Goal: Task Accomplishment & Management: Complete application form

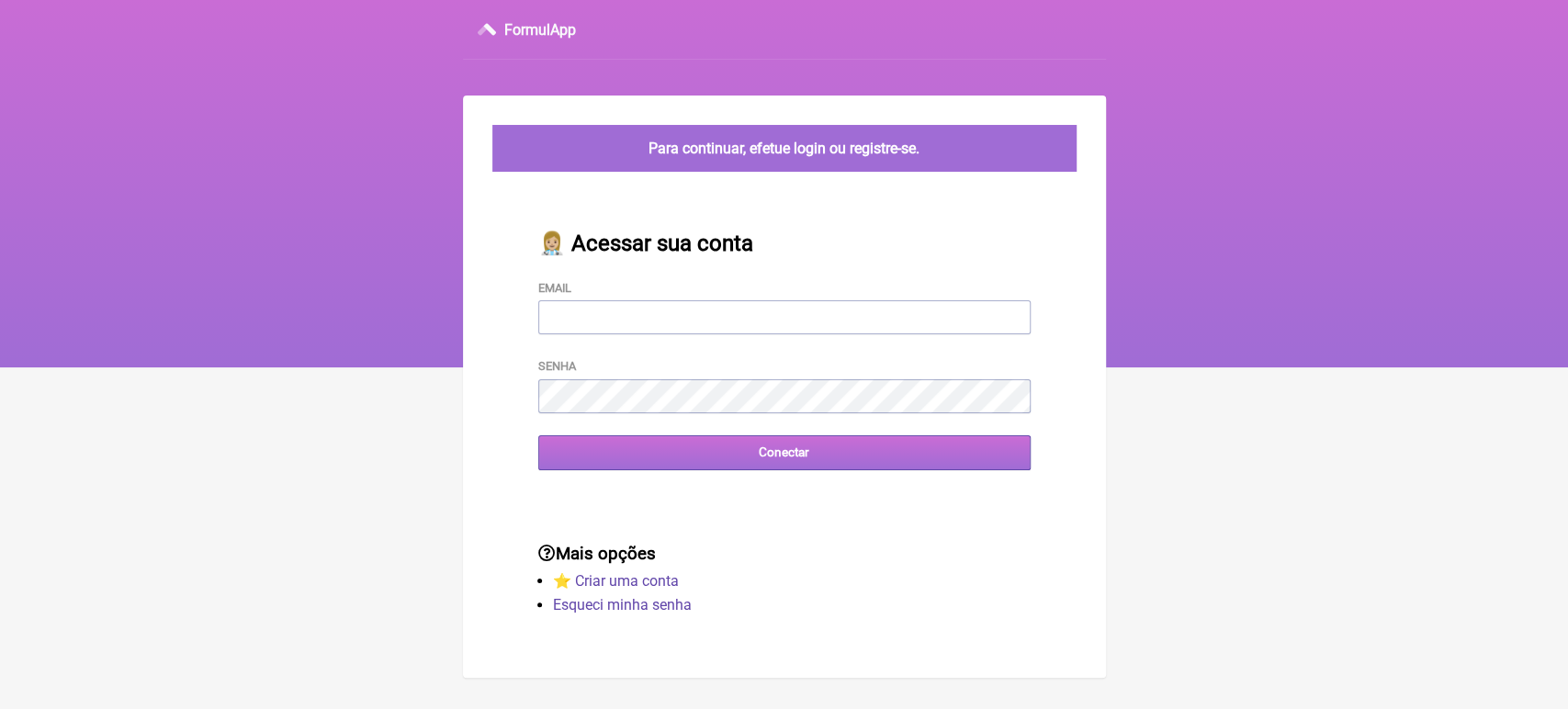
type input "[EMAIL_ADDRESS][DOMAIN_NAME]"
click at [657, 451] on input "Conectar" at bounding box center [784, 452] width 492 height 34
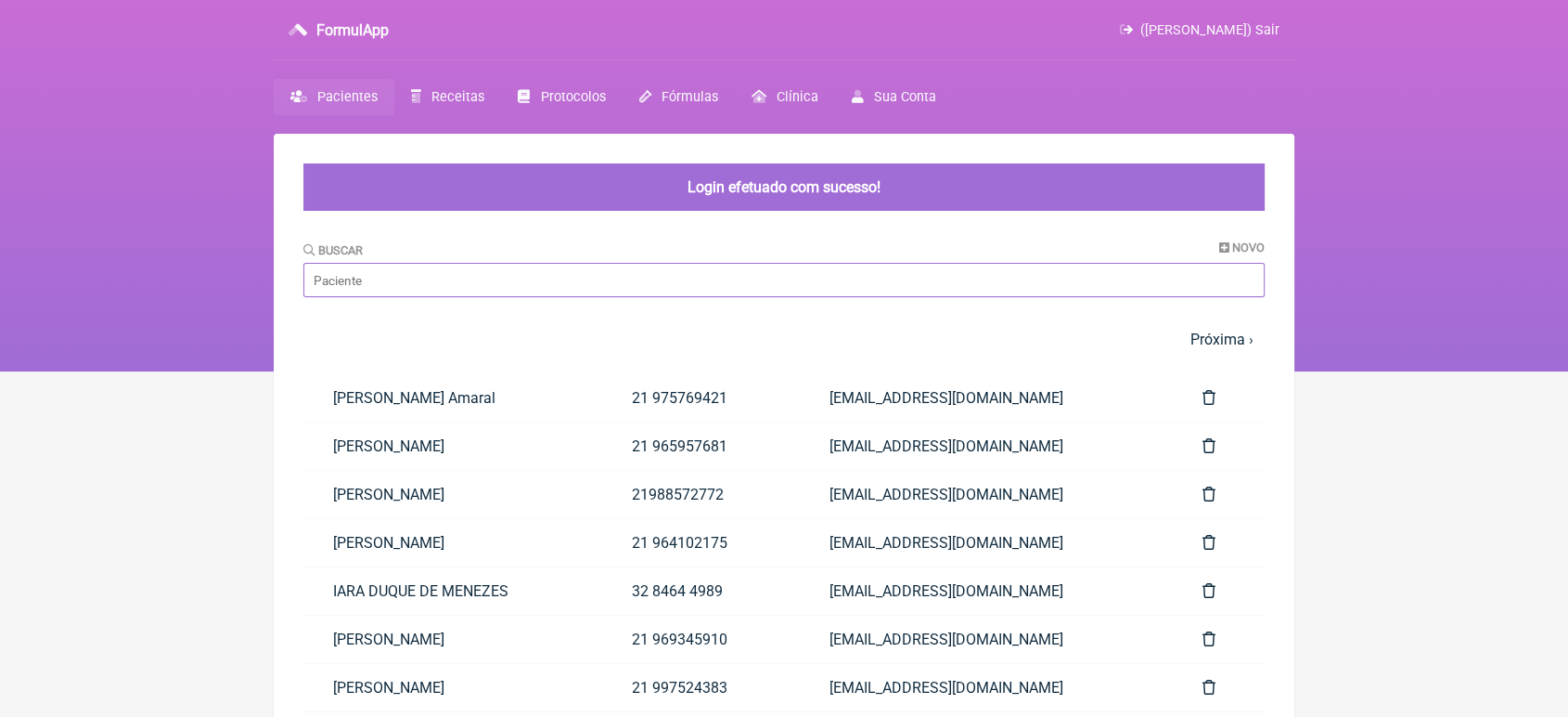
click at [522, 273] on input "Buscar" at bounding box center [784, 279] width 962 height 34
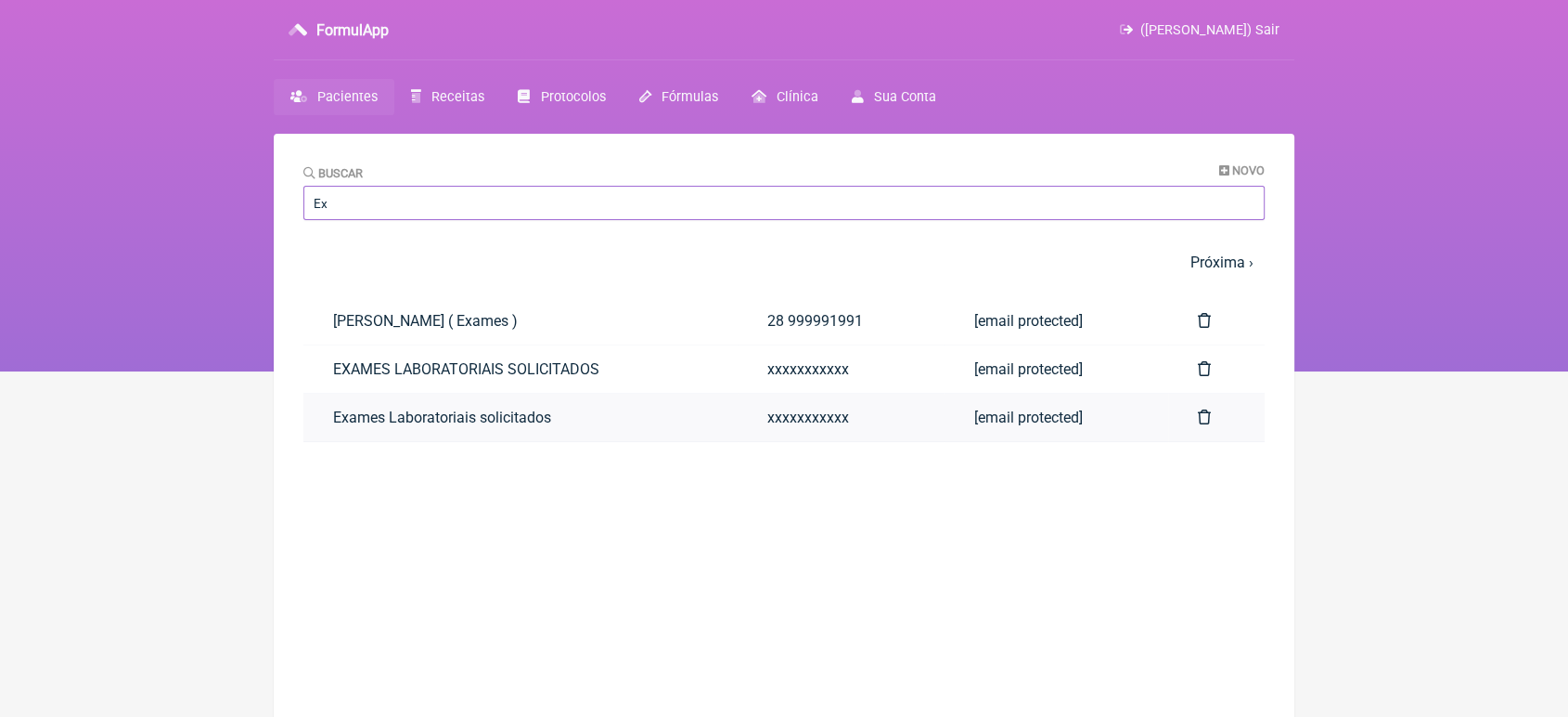
type input "Ex"
click at [339, 413] on link "Exames Laboratoriais solicitados" at bounding box center [520, 417] width 435 height 47
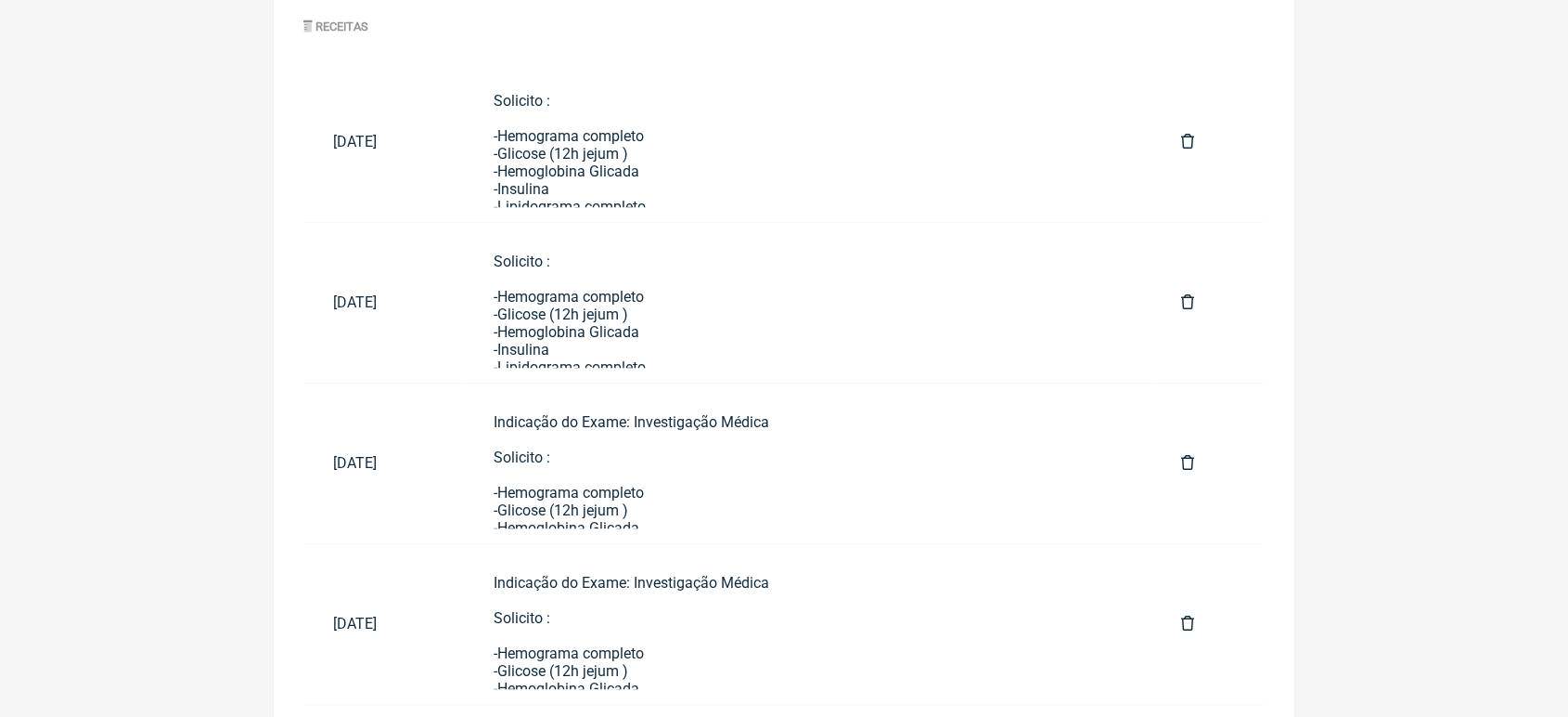
scroll to position [972, 0]
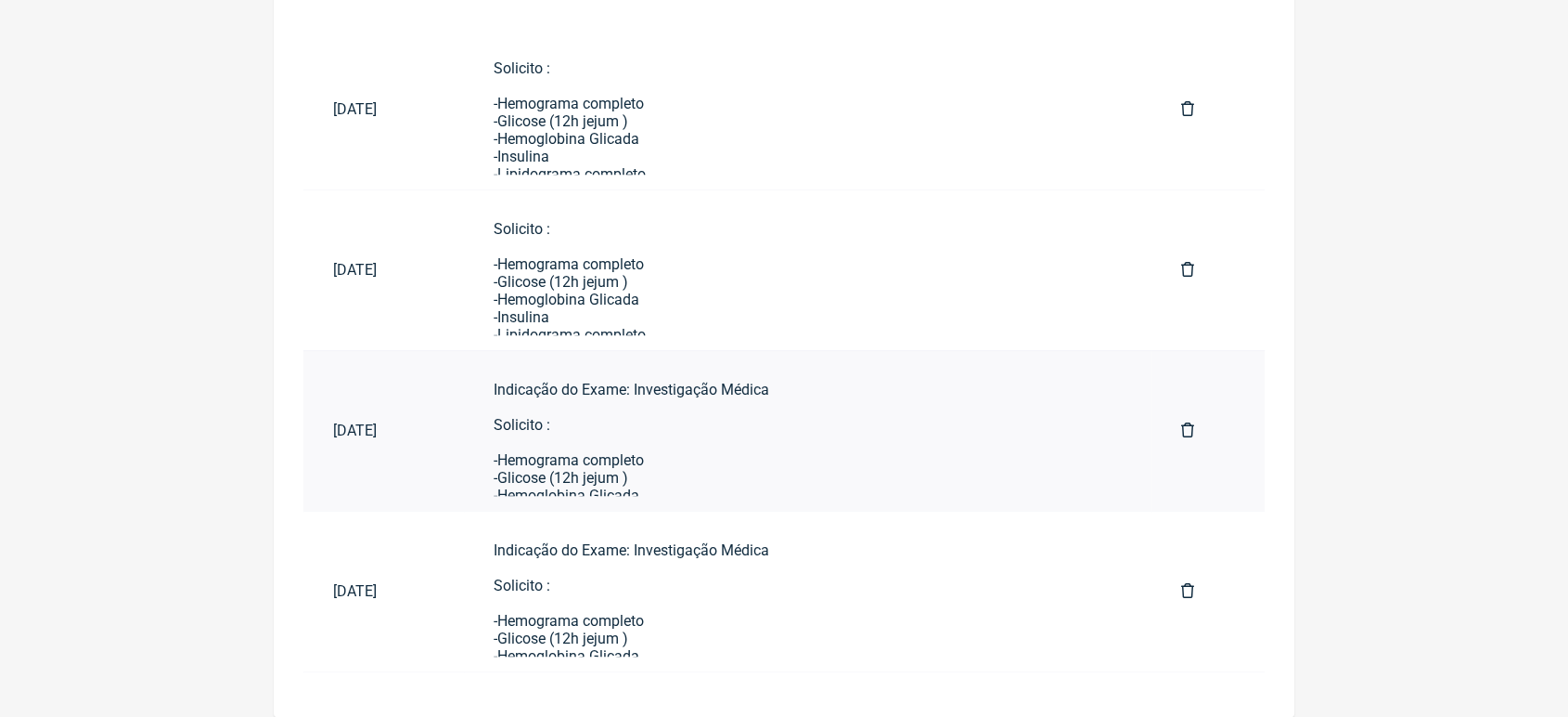
click at [764, 438] on div "Indicação do Exame: Investigação Médica Solicito : -Hemograma completo -Glicose…" at bounding box center [807, 654] width 628 height 546
click at [672, 405] on div "Indicação do Exame: Investigação Médica Solicito : -Hemograma completo -Glicose…" at bounding box center [807, 654] width 628 height 546
click at [629, 459] on div "Indicação do Exame: Investigação Médica Solicito : -Hemograma completo -Glicose…" at bounding box center [807, 654] width 628 height 546
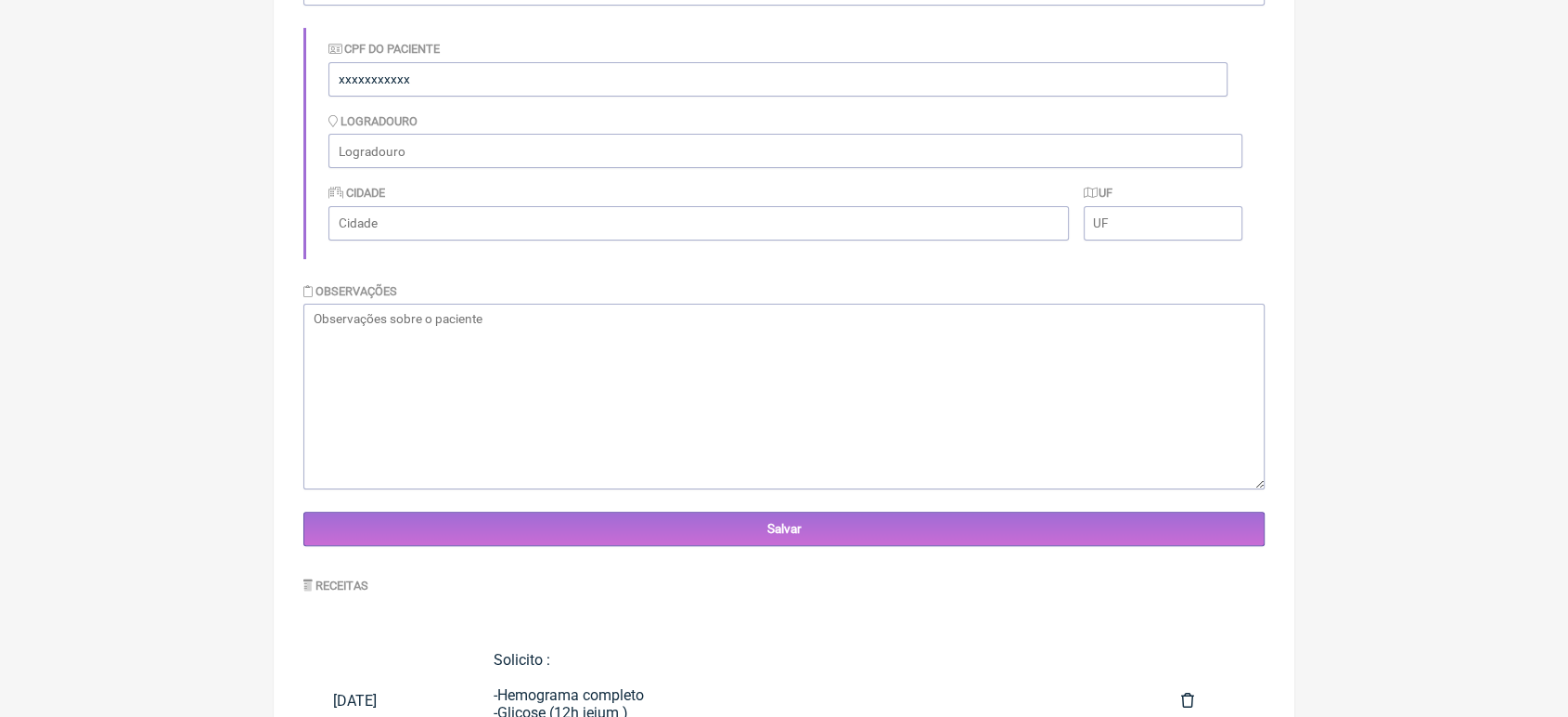
scroll to position [972, 0]
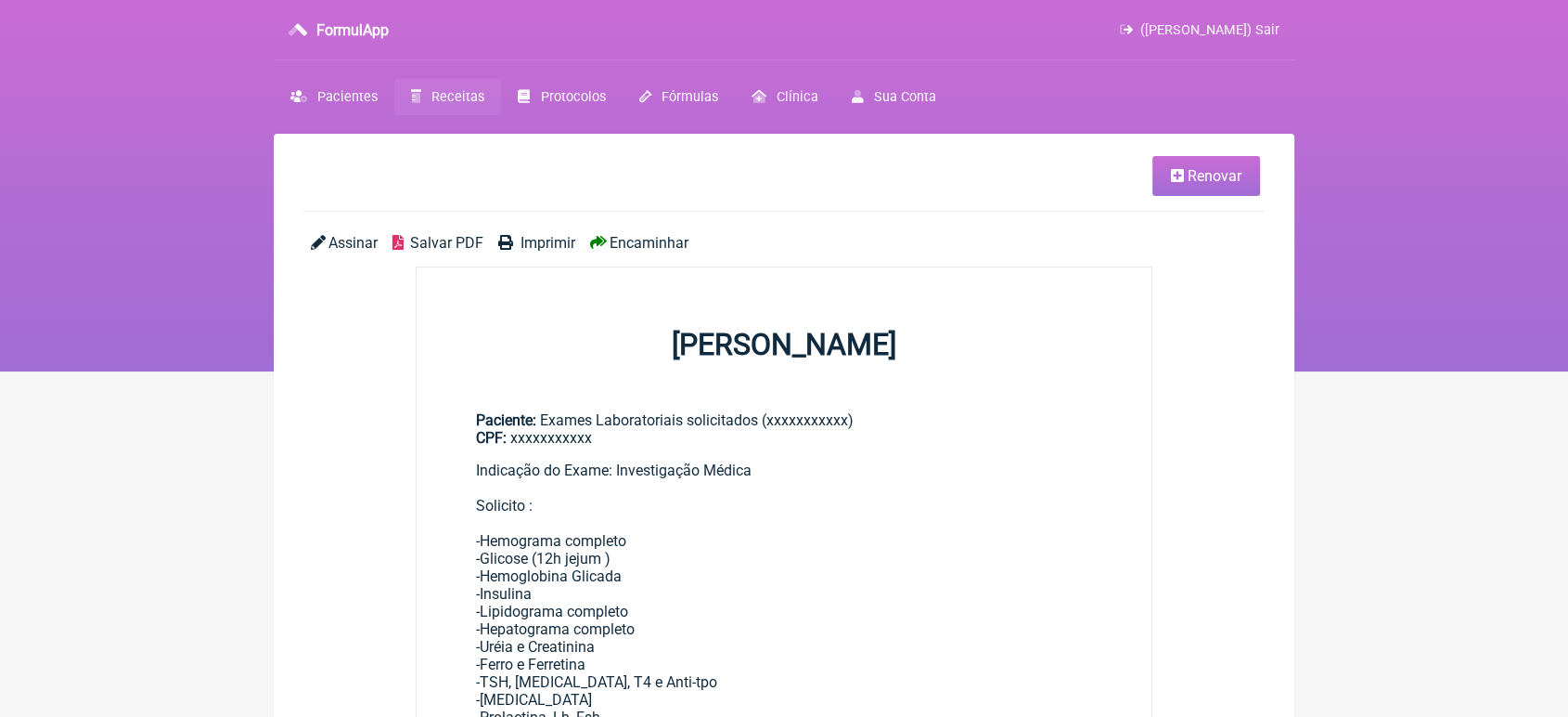
click at [1199, 174] on span "Renovar" at bounding box center [1215, 177] width 54 height 18
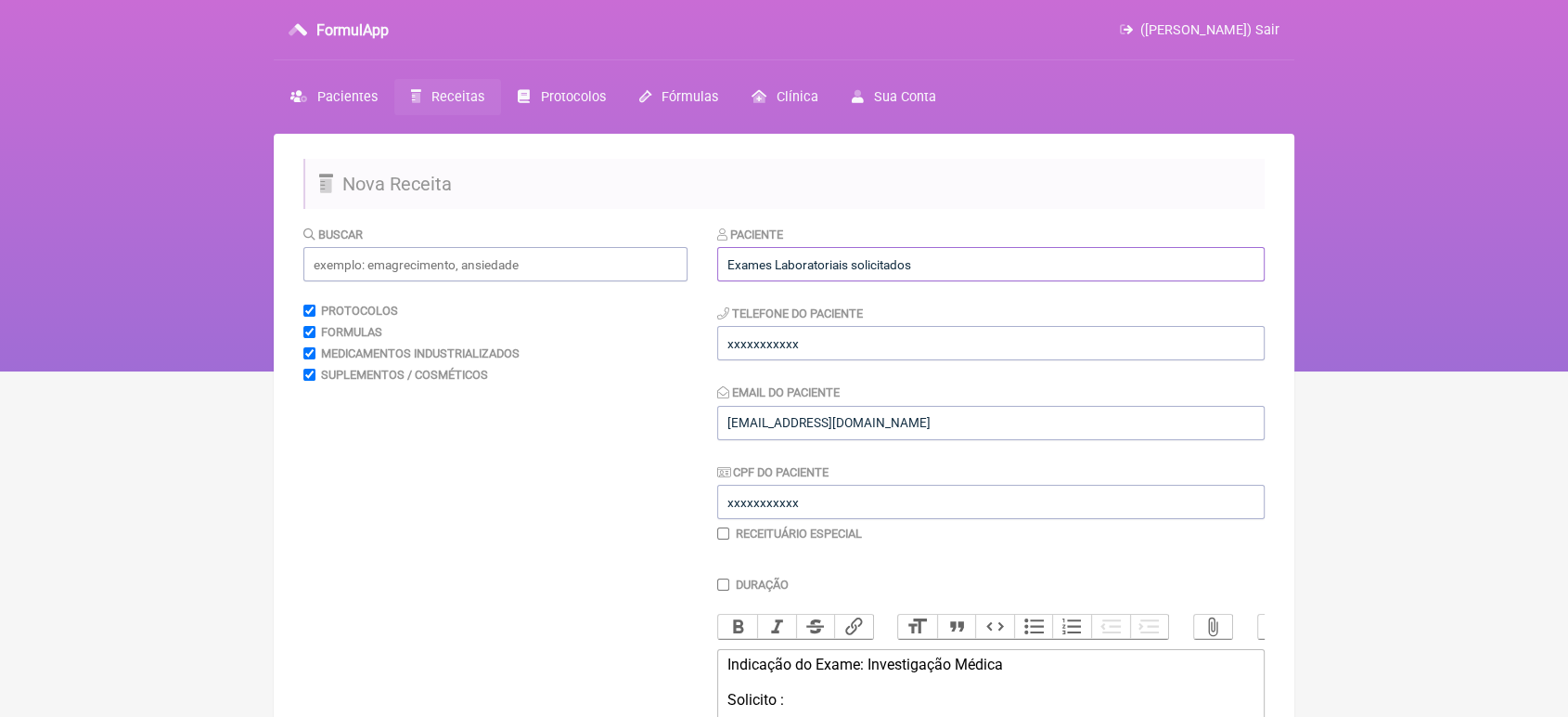
click at [1035, 258] on input "Exames Laboratoriais solicitados" at bounding box center [991, 264] width 547 height 34
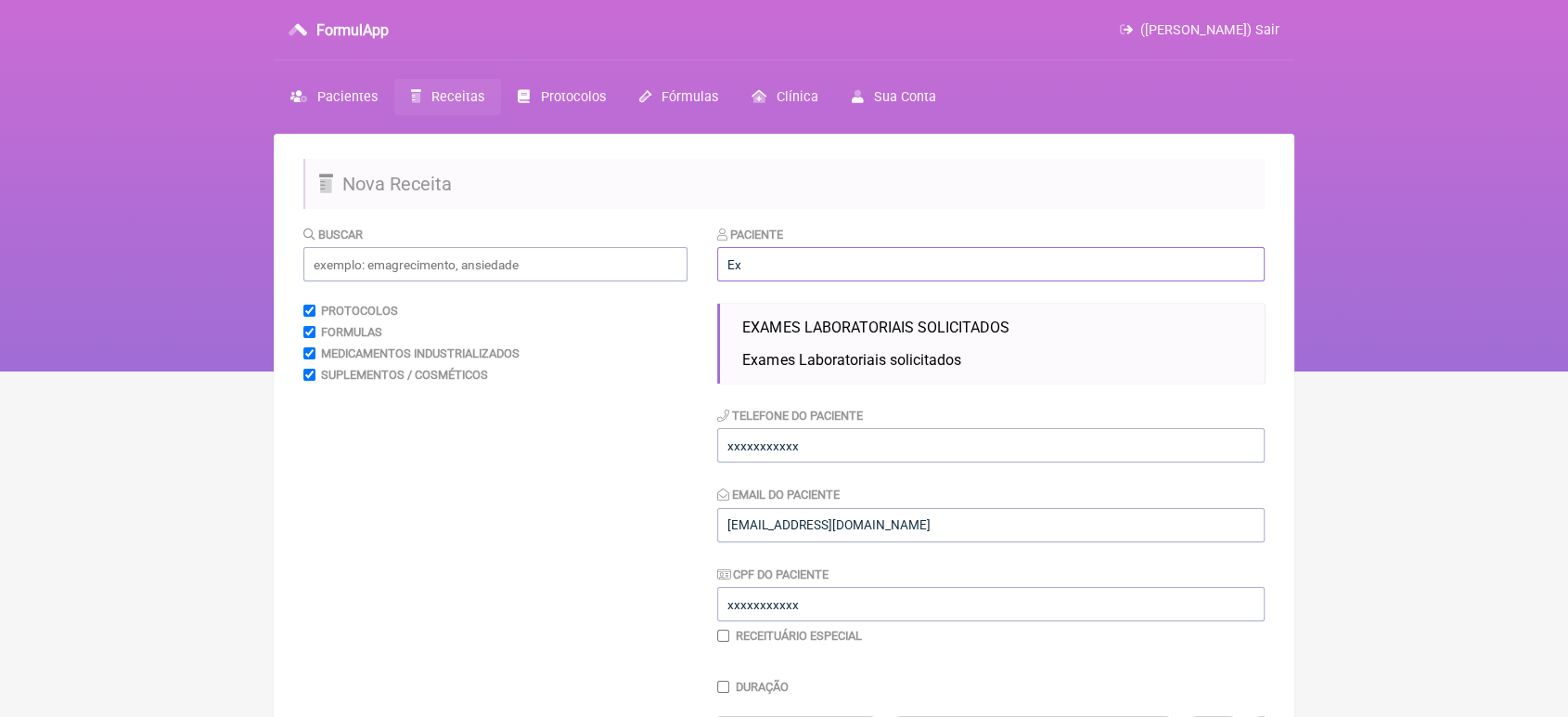
type input "E"
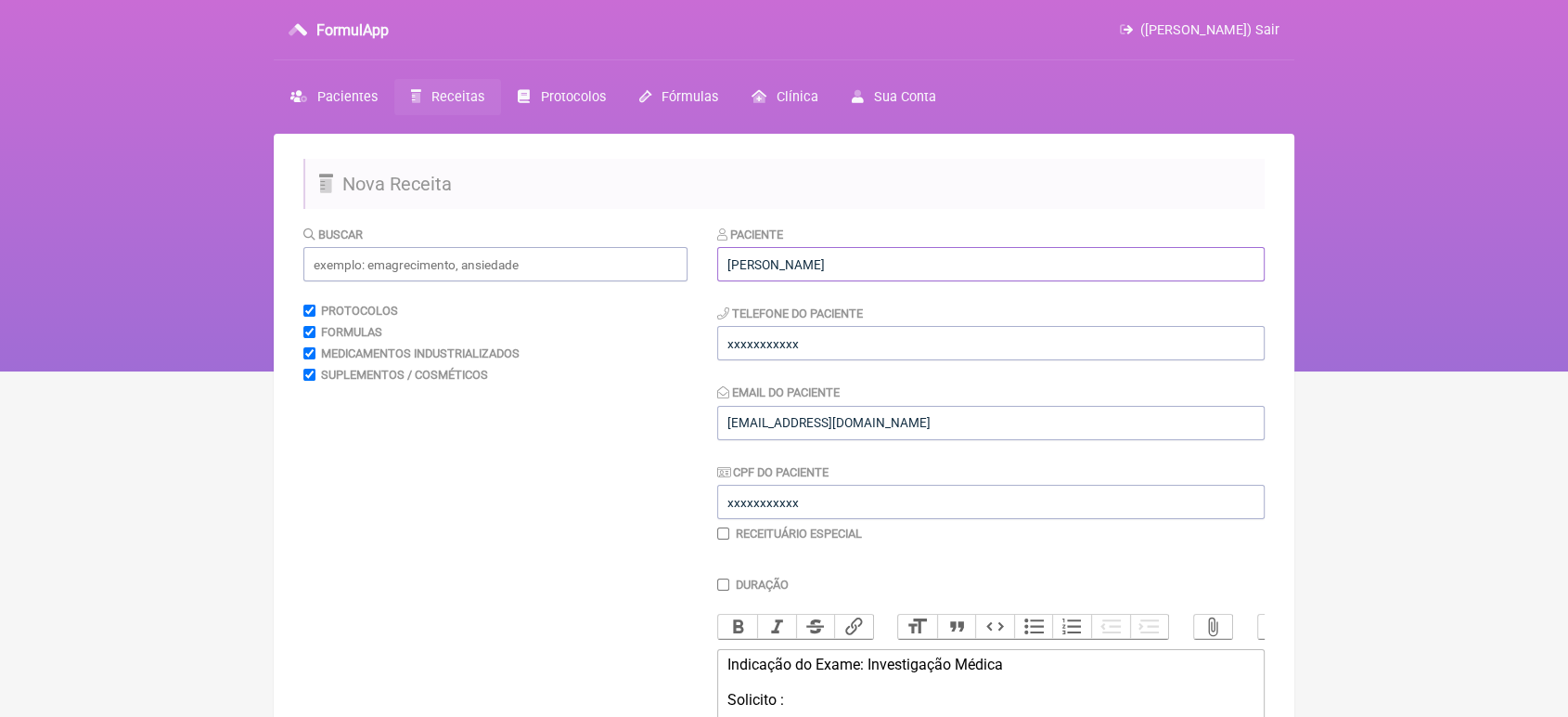
type input "Alan Moraes dos Santos"
click at [1001, 346] on input "xxxxxxxxxxx" at bounding box center [991, 343] width 547 height 34
type input "x"
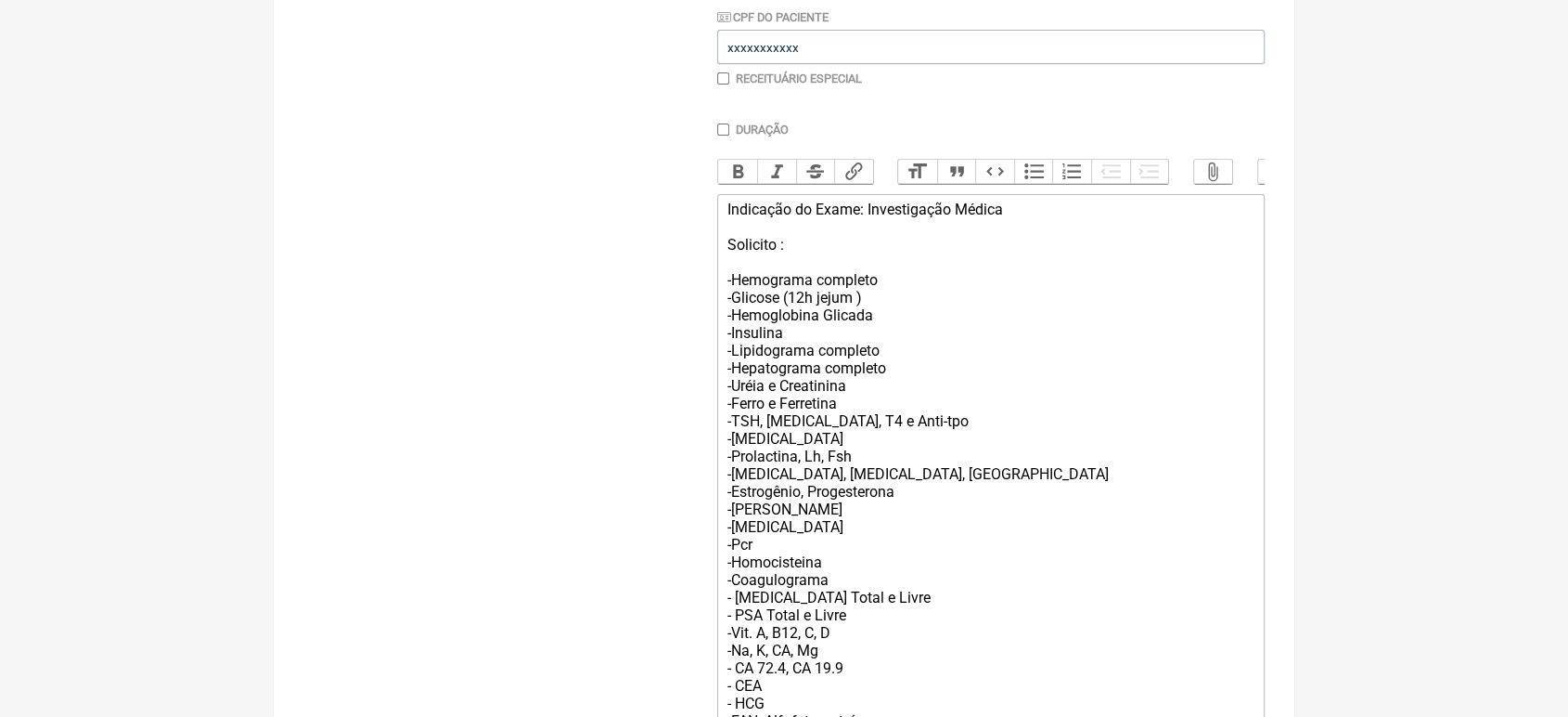
scroll to position [661, 0]
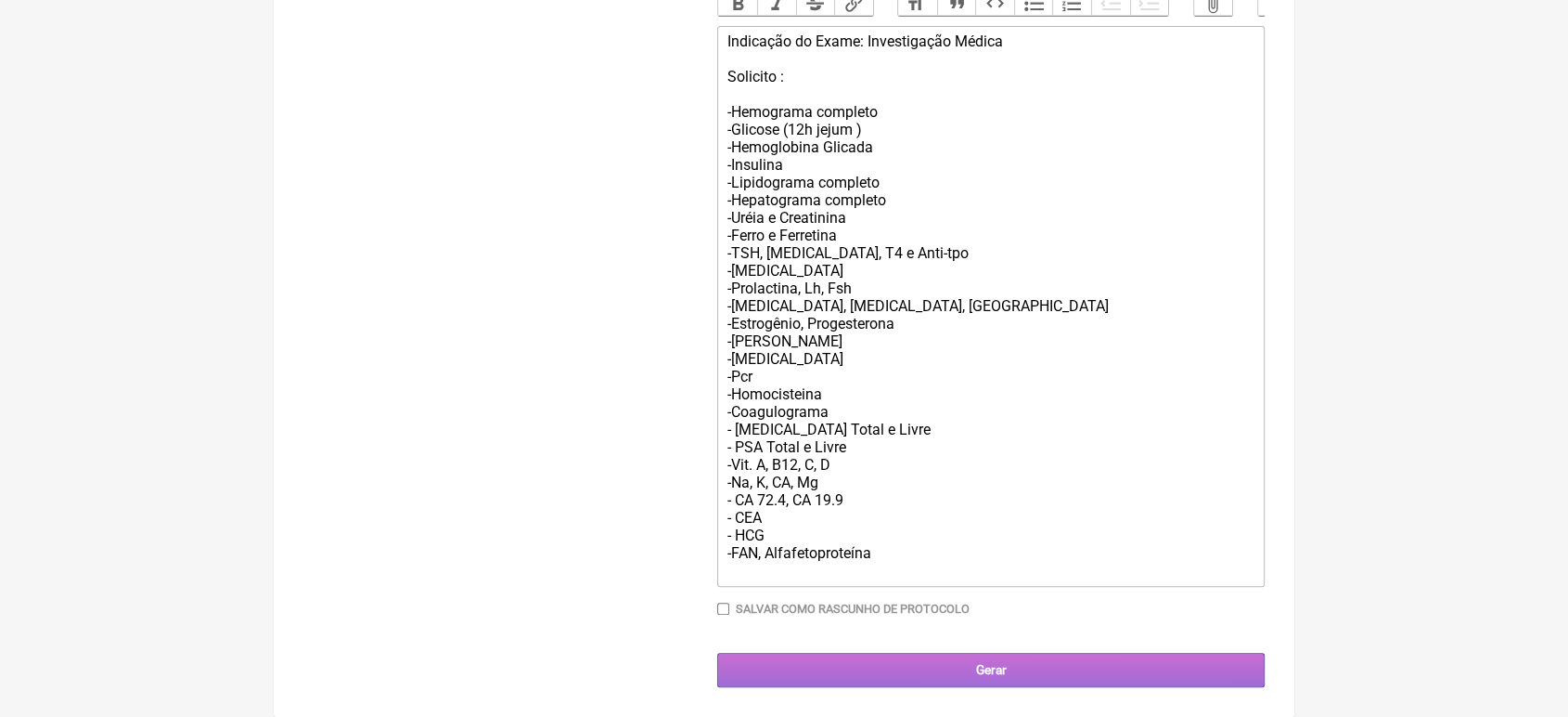
type input "21993661195"
click at [1095, 671] on input "Gerar" at bounding box center [991, 670] width 547 height 34
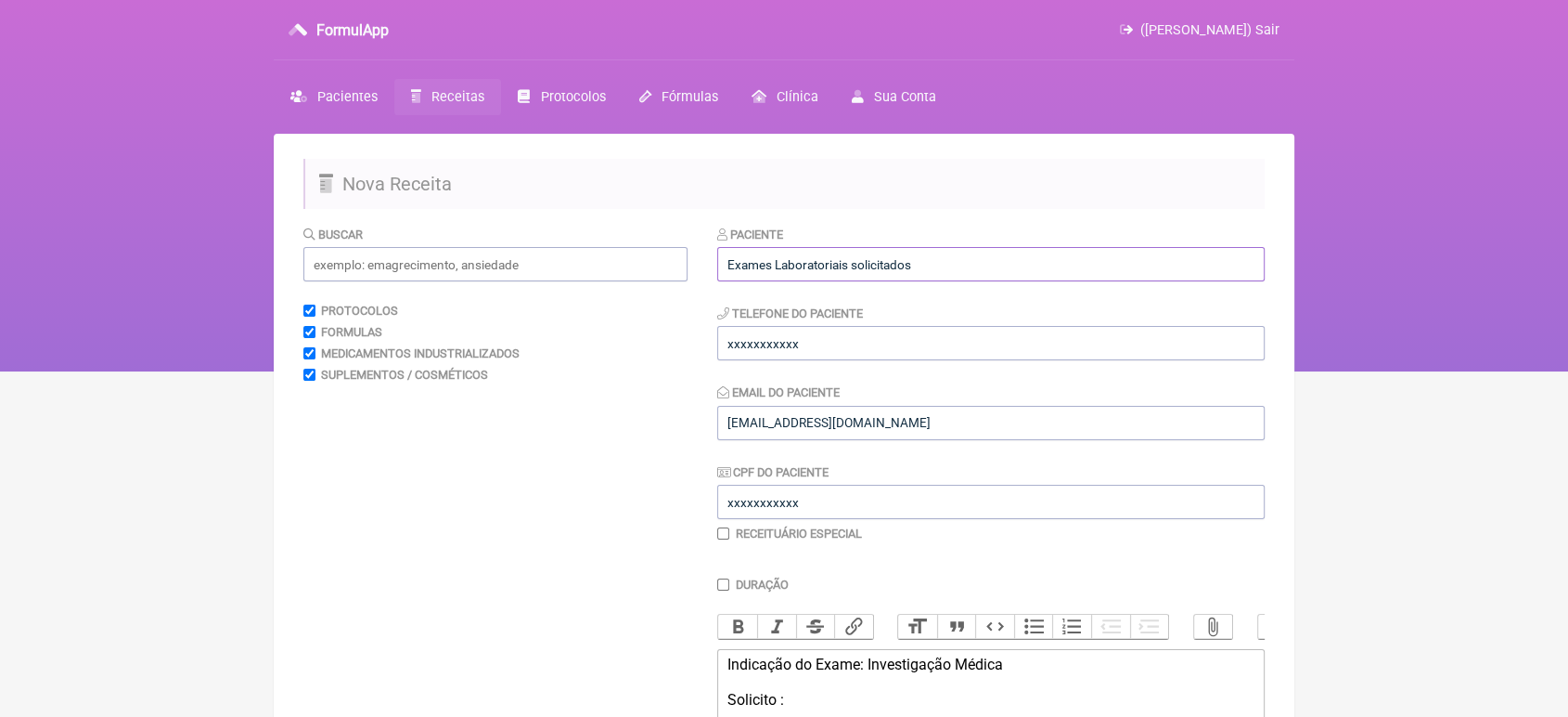
click at [956, 280] on input "Exames Laboratoriais solicitados" at bounding box center [991, 264] width 547 height 34
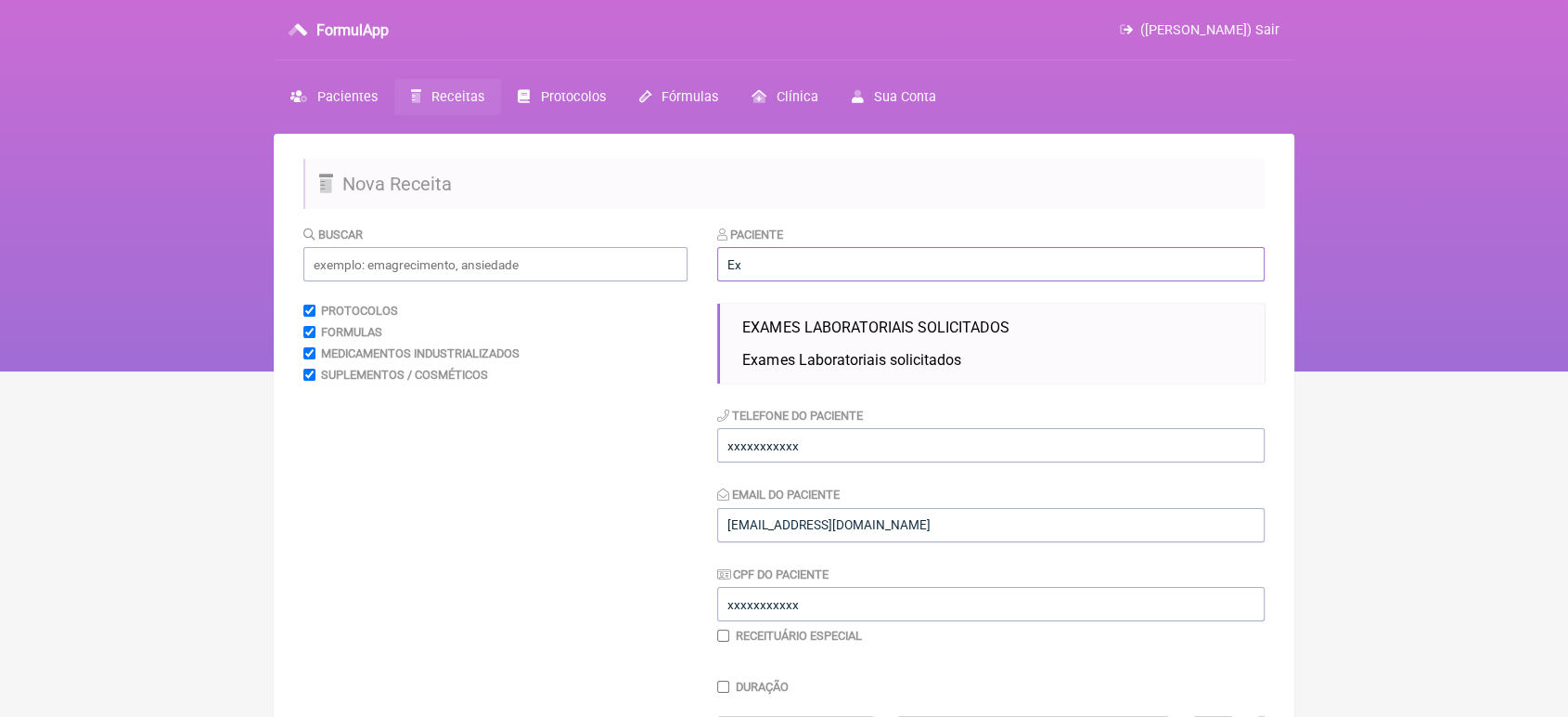
type input "E"
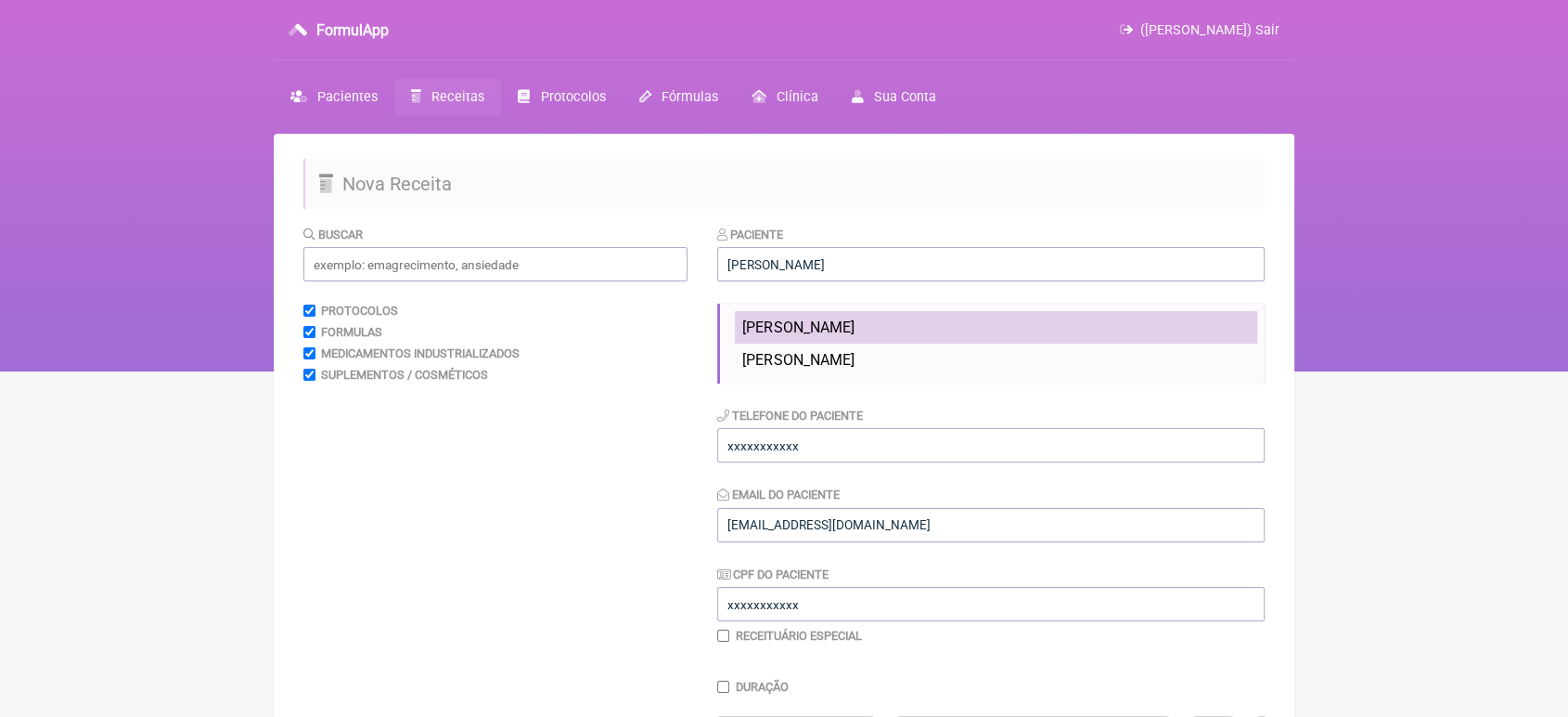
click at [854, 327] on span "ROBERT DOS PASSOS VIEIRA" at bounding box center [798, 327] width 112 height 18
type input "ROBERT DOS PASSOS VIEIRA"
type input "28 999010123"
type input "VINI_PASCHOAL@YAHOO.COM.BR"
type input "XXXXXXXXXXX"
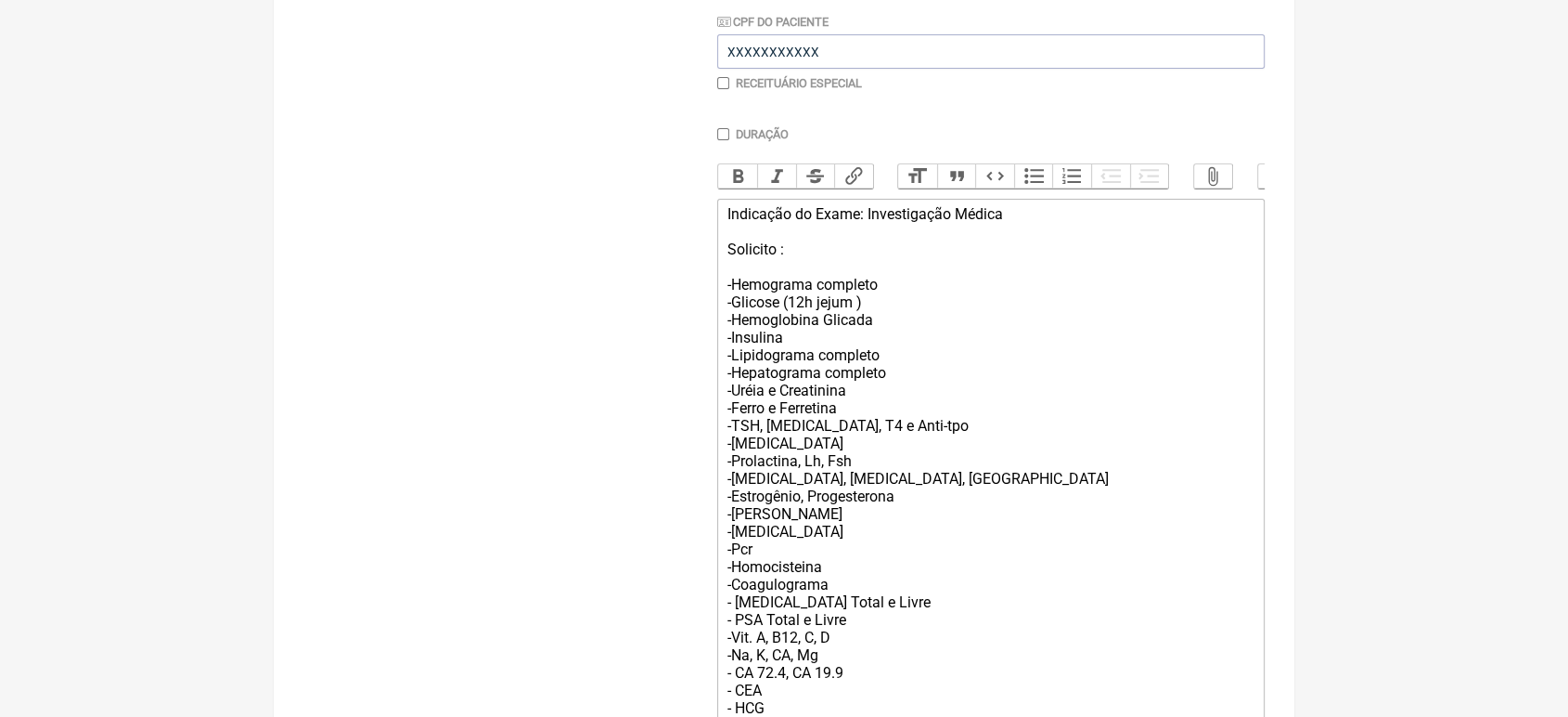
scroll to position [661, 0]
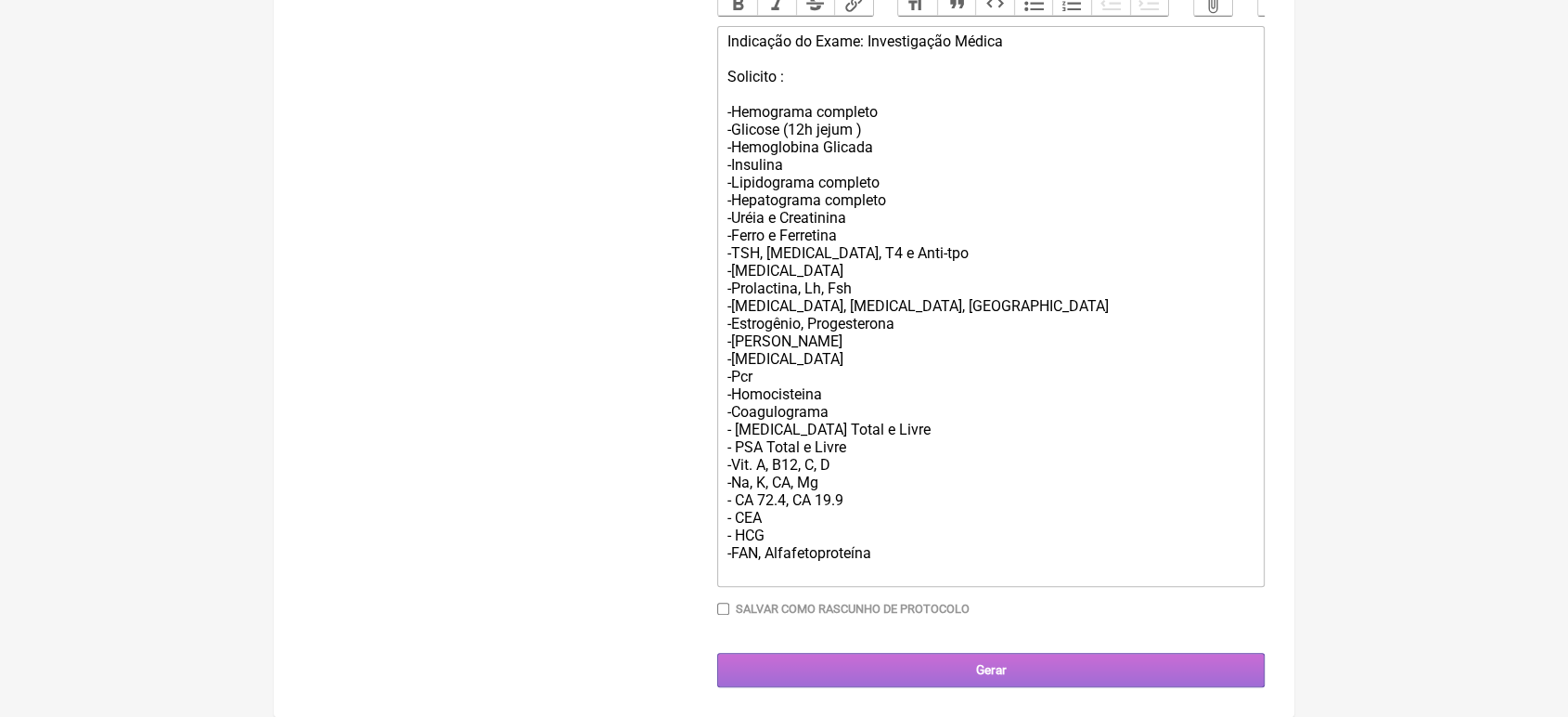
click at [1132, 676] on input "Gerar" at bounding box center [991, 670] width 547 height 34
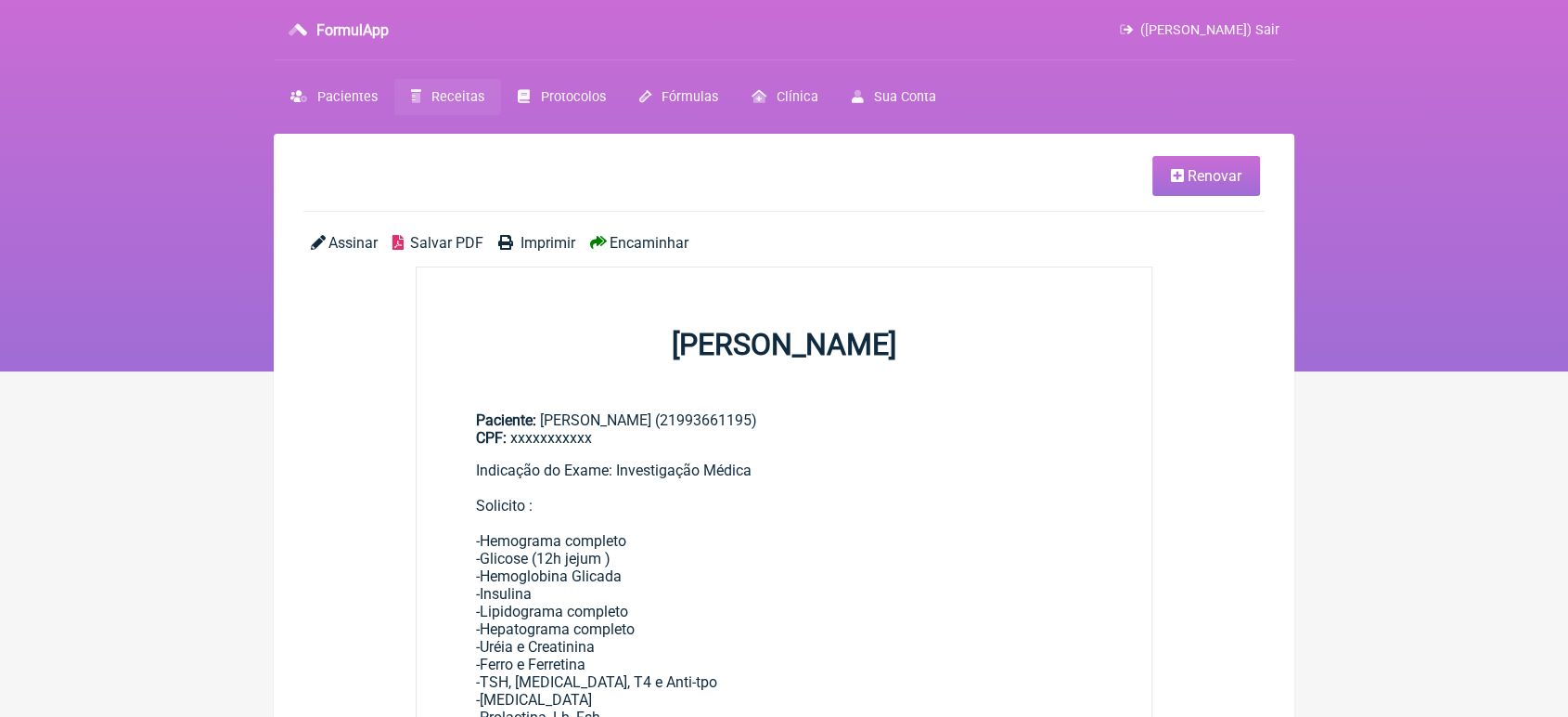
click at [646, 243] on span "Encaminhar" at bounding box center [649, 243] width 79 height 18
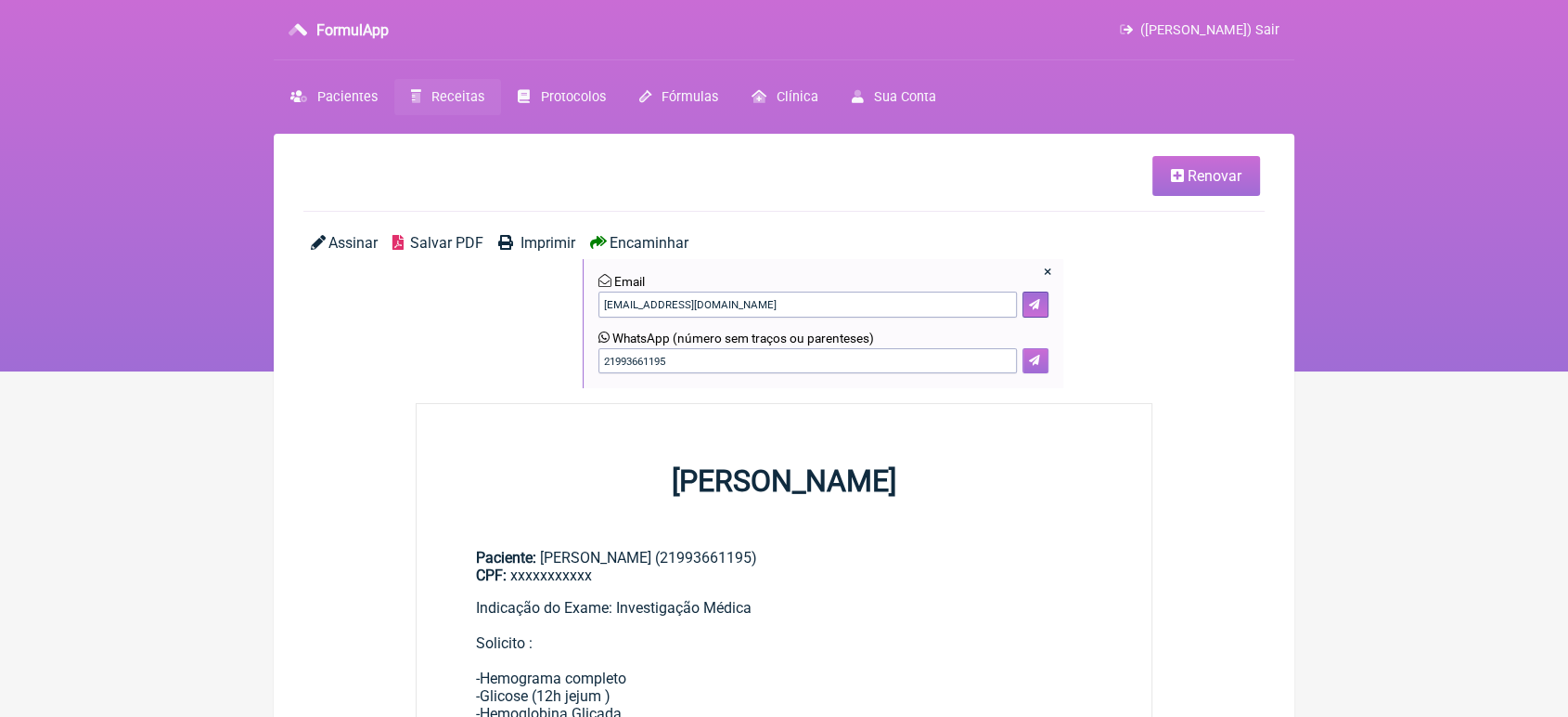
click at [1038, 350] on button at bounding box center [1036, 361] width 26 height 26
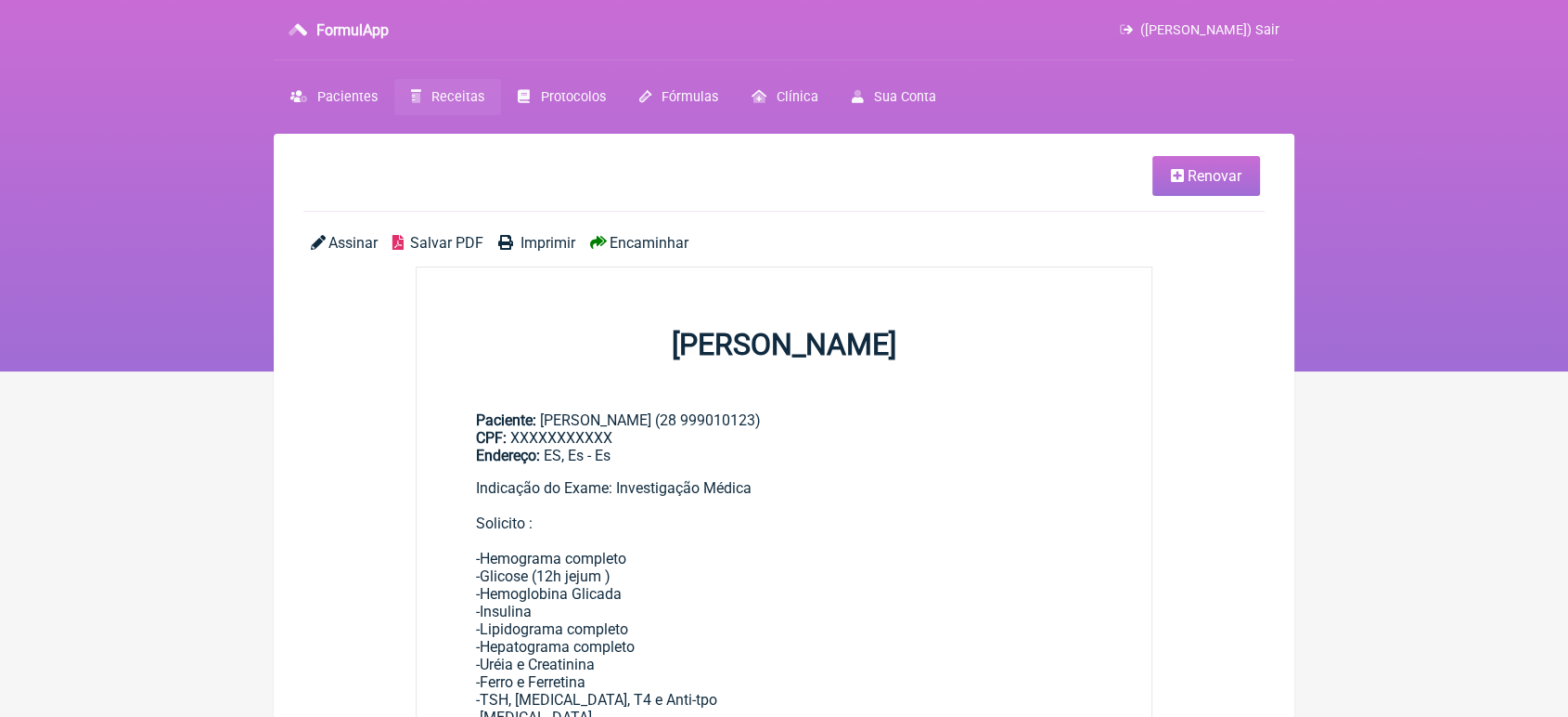
drag, startPoint x: 0, startPoint y: 0, endPoint x: 1259, endPoint y: 338, distance: 1303.6
click at [658, 257] on div "Assinar Salvar PDF Imprimir Encaminhar" at bounding box center [784, 250] width 962 height 33
click at [653, 251] on span "Encaminhar" at bounding box center [649, 243] width 79 height 18
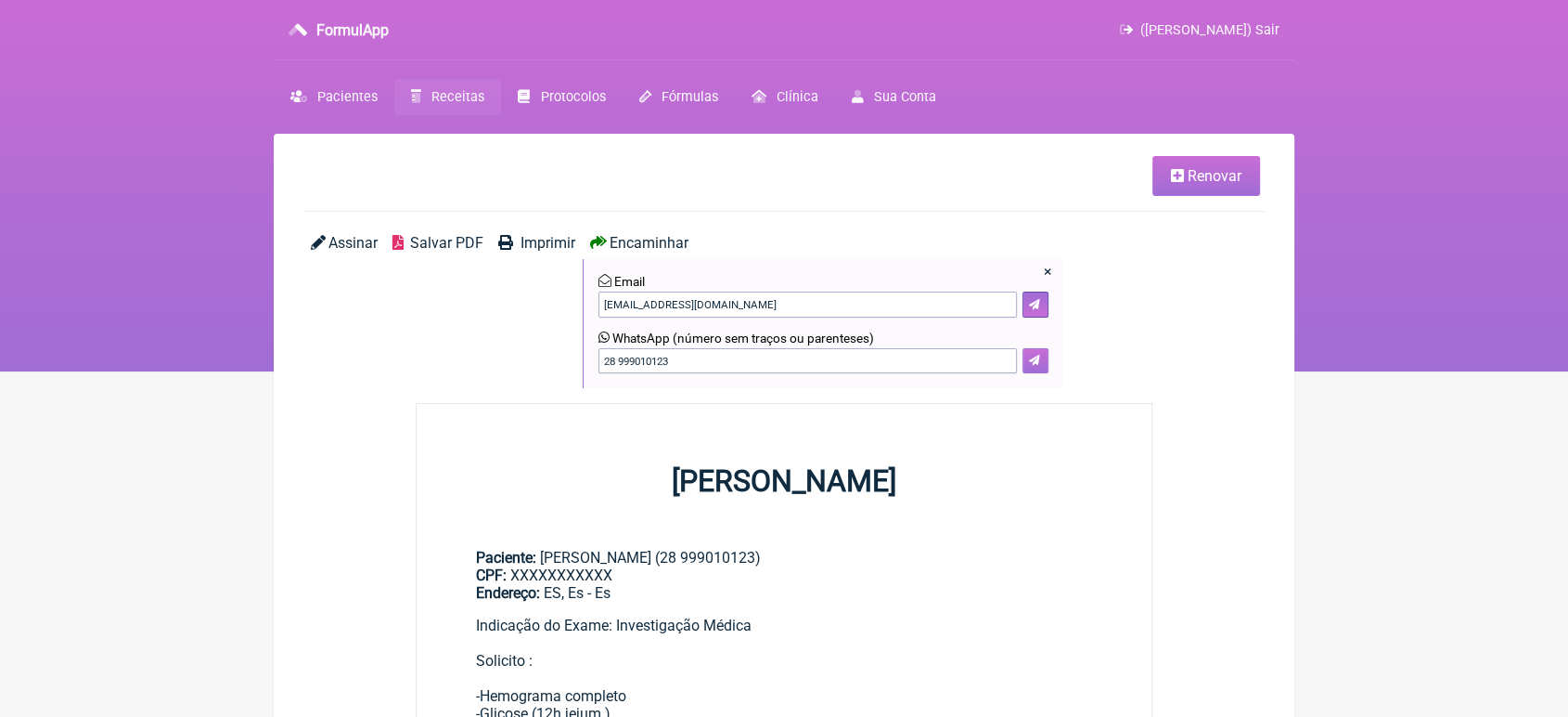
click at [1034, 370] on button at bounding box center [1036, 361] width 26 height 26
click at [771, 348] on form "WhatsApp (número sem traços ou parenteses) 28 999010123" at bounding box center [824, 352] width 451 height 44
click at [734, 361] on input "28 999010123" at bounding box center [808, 361] width 419 height 26
type input "2"
type input "21993661195"
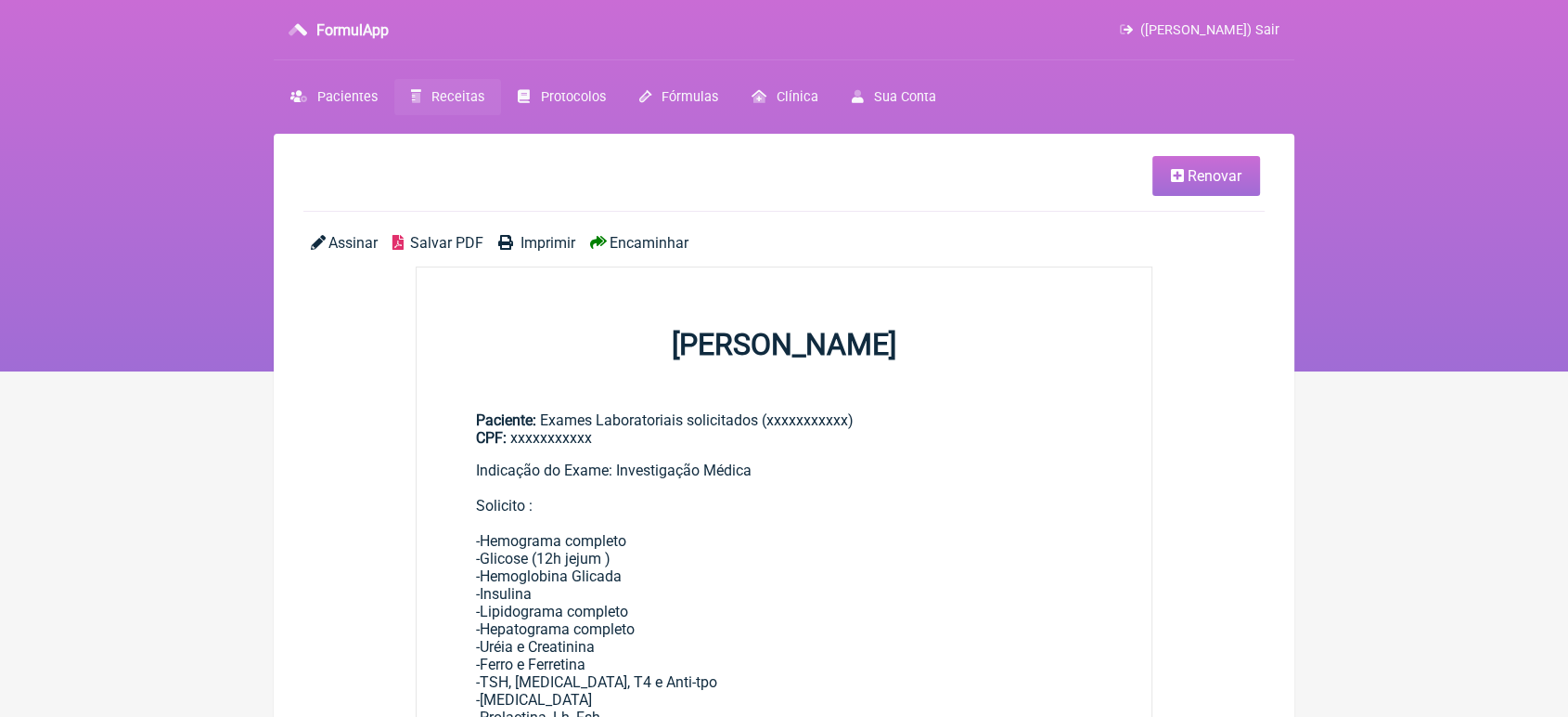
click at [1224, 176] on span "Renovar" at bounding box center [1215, 177] width 54 height 18
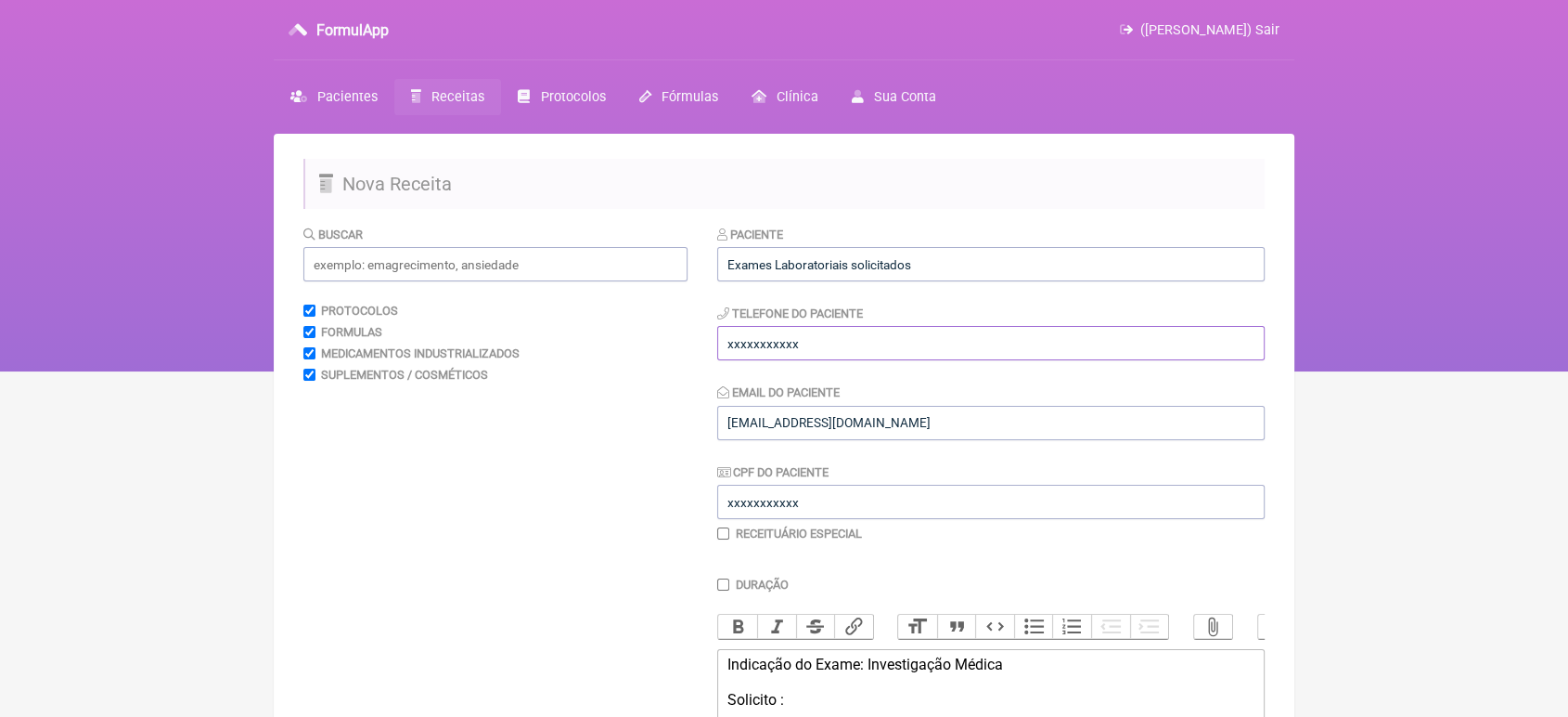
click at [911, 352] on input "xxxxxxxxxxx" at bounding box center [991, 343] width 547 height 34
click at [927, 275] on input "Exames Laboratoriais solicitados" at bounding box center [991, 264] width 547 height 34
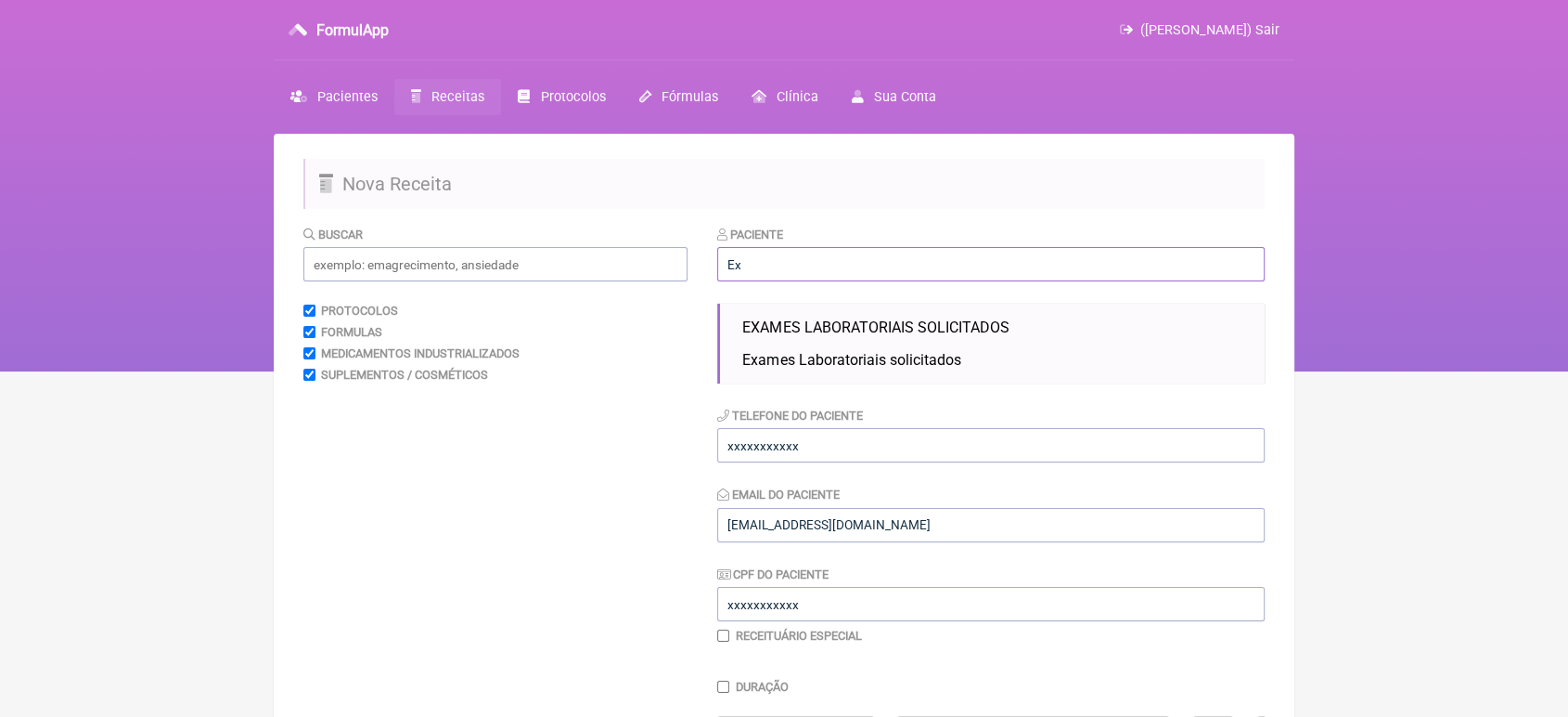
type input "E"
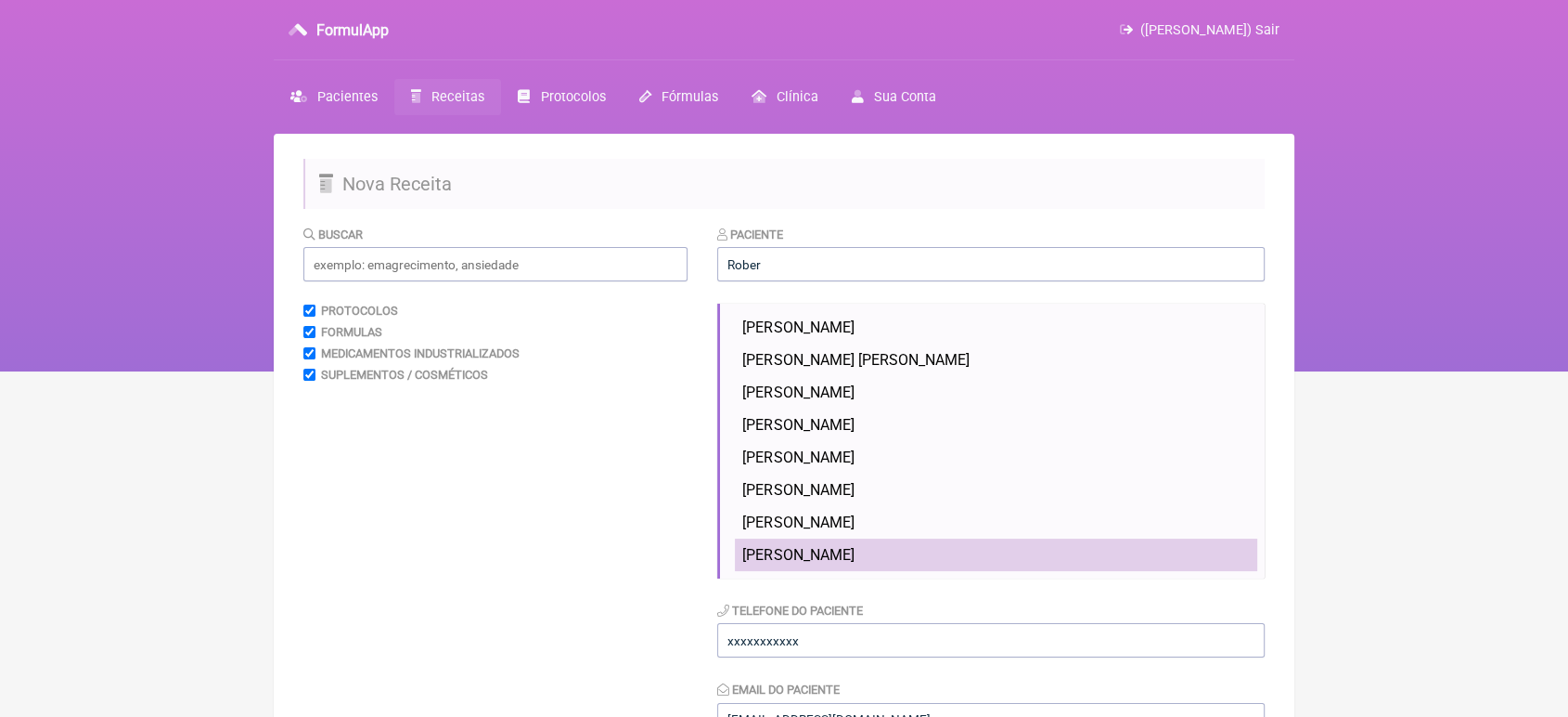
click at [854, 561] on span "[PERSON_NAME]" at bounding box center [798, 554] width 112 height 18
type input "[PERSON_NAME]"
type input "28 999010123 OU 28 999350916"
type input "[EMAIL_ADDRESS][DOMAIN_NAME]"
type input "XXXXXXXXXXX"
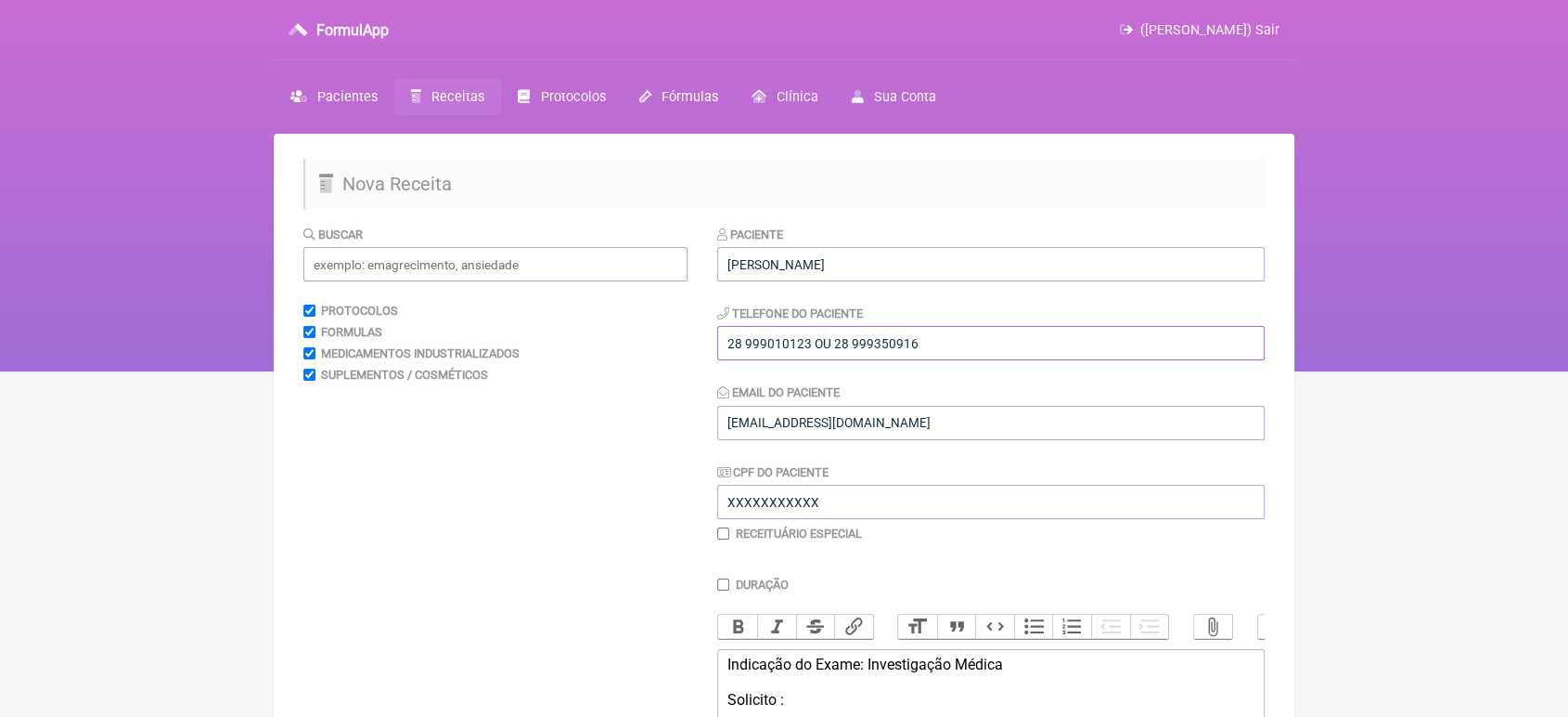
click at [1085, 346] on input "28 999010123 OU 28 999350916" at bounding box center [991, 343] width 547 height 34
type input "2"
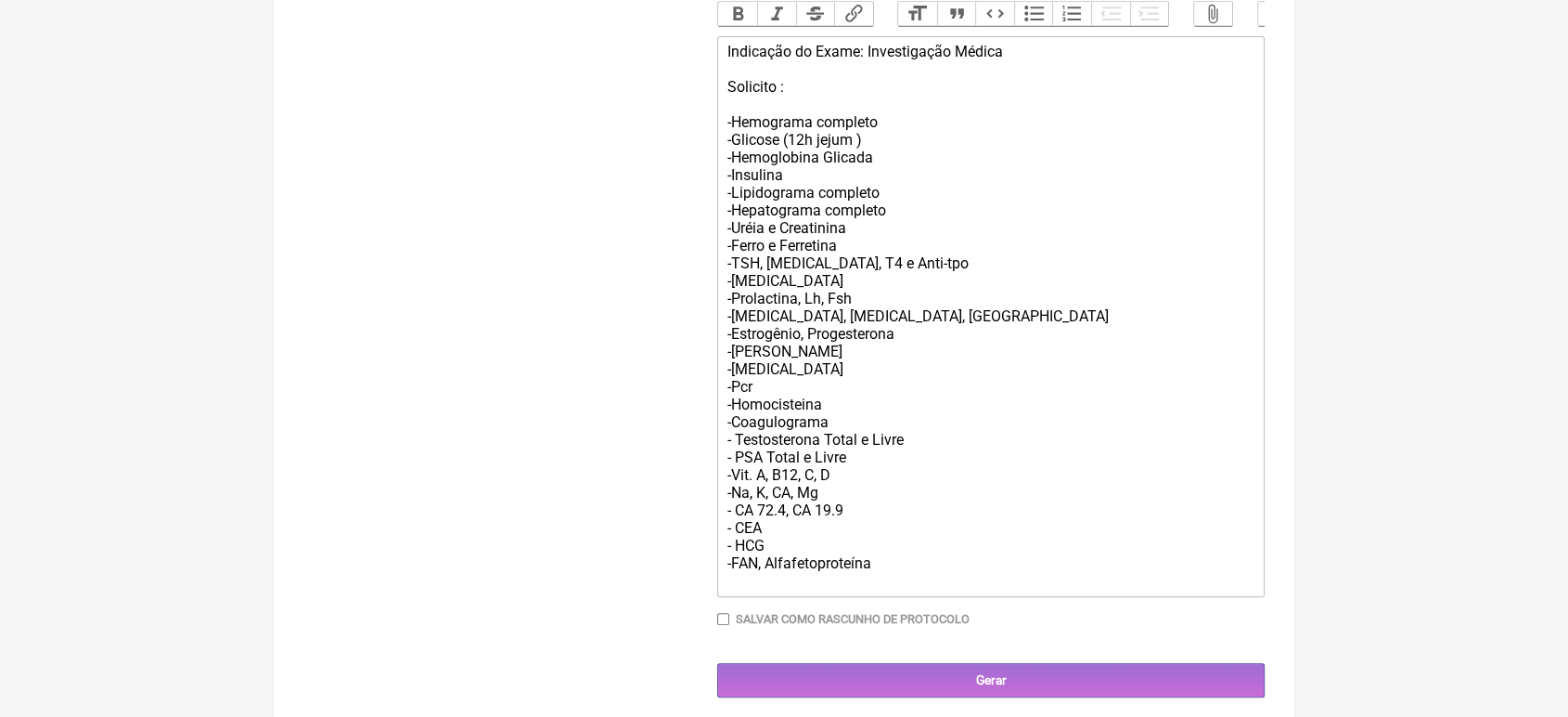
scroll to position [661, 0]
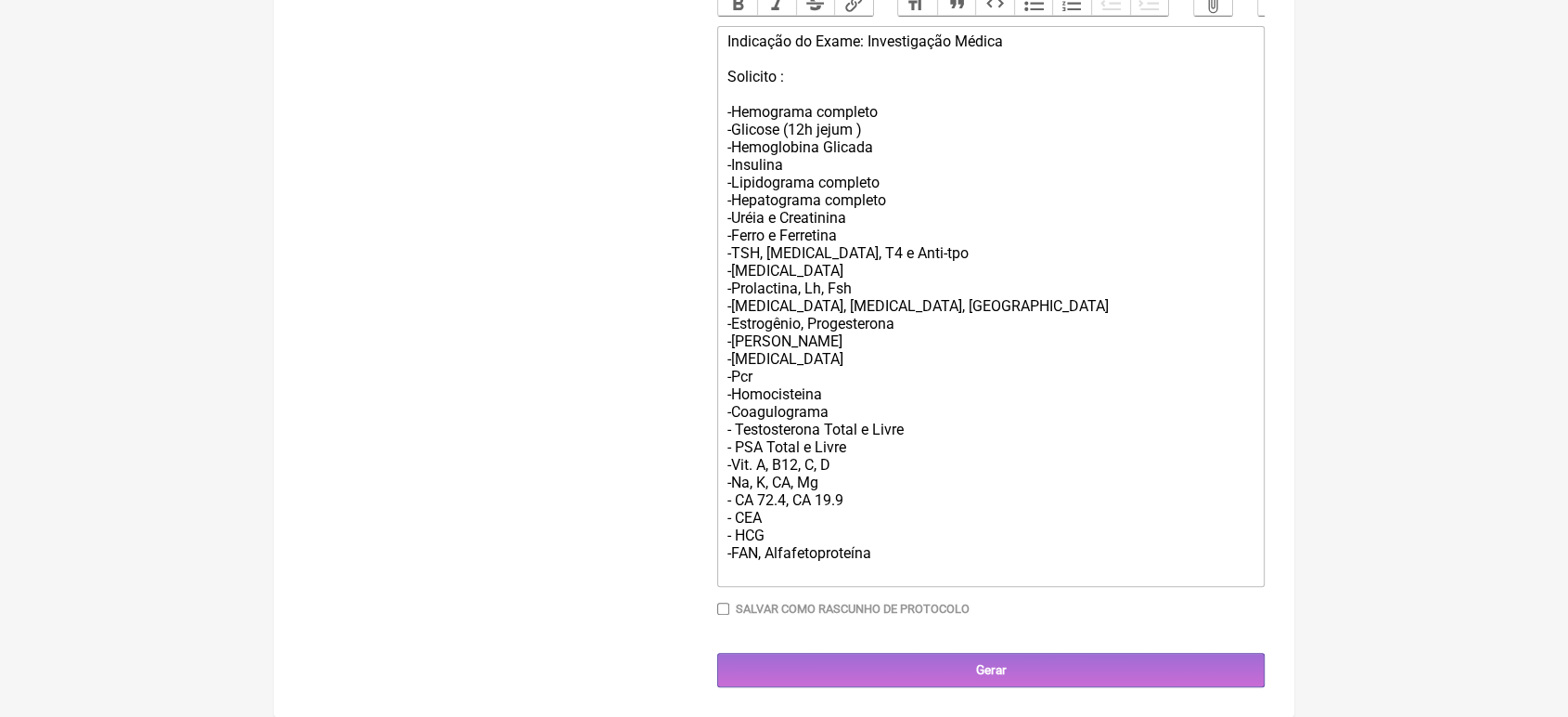
type input "21993661195"
click at [948, 570] on div "Indicação do Exame: Investigação Médica Solicito : -Hemograma completo -Glicose…" at bounding box center [991, 306] width 527 height 546
click at [915, 556] on div "Indicação do Exame: Investigação Médica Solicito : -Hemograma completo -Glicose…" at bounding box center [991, 306] width 527 height 546
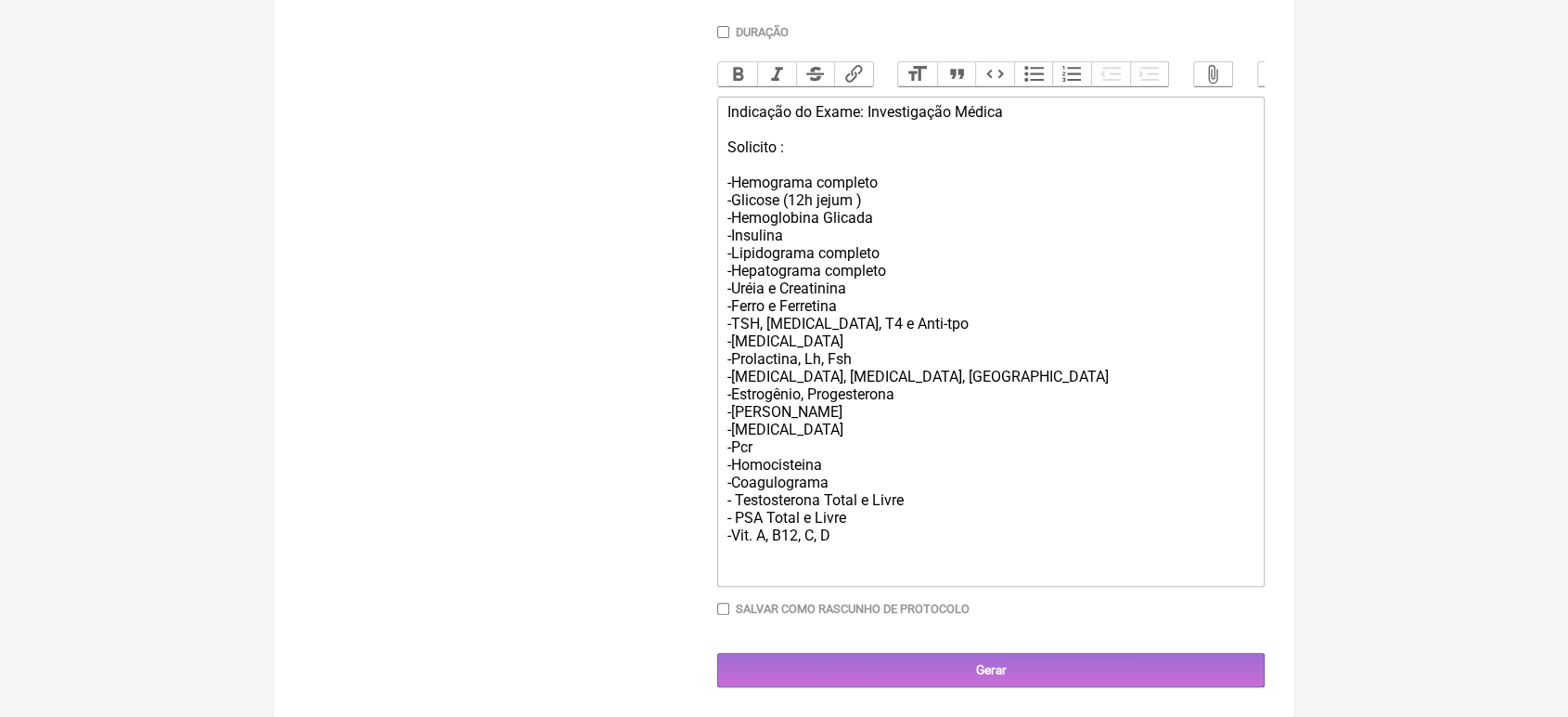
scroll to position [570, 0]
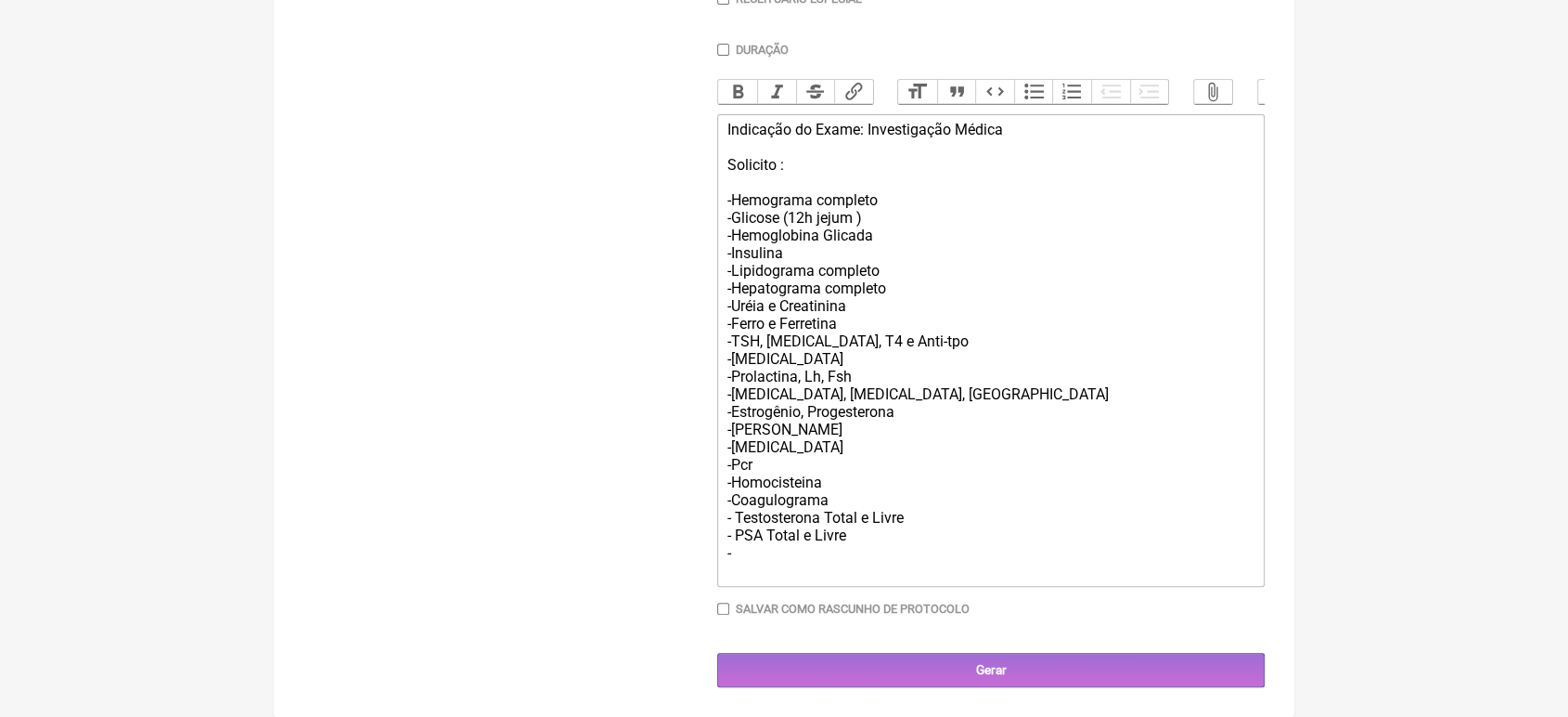
type trix-editor "<div>Indicação do Exame: Investigação Médica<br><br>Solicito :<br><br>-Hemogram…"
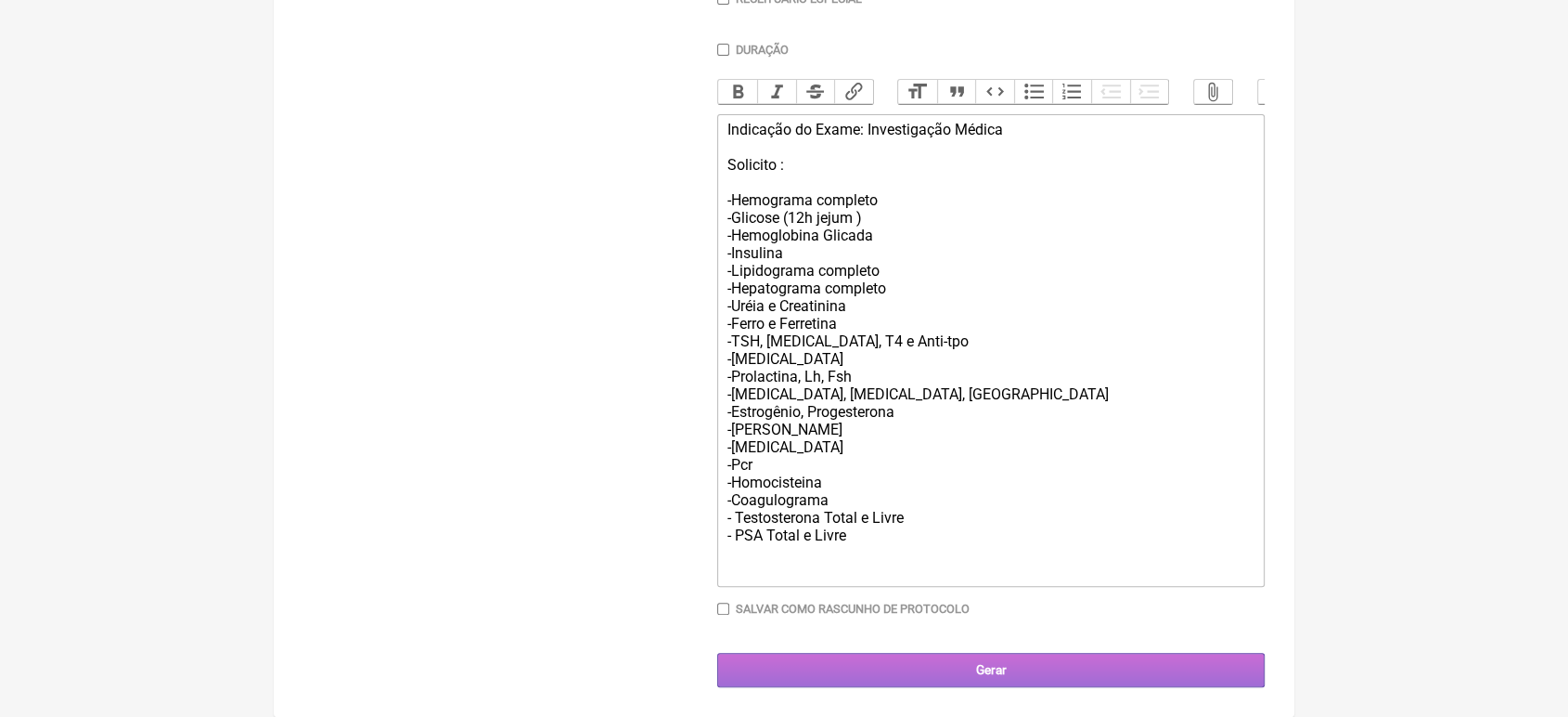
click at [1083, 667] on input "Gerar" at bounding box center [991, 670] width 547 height 34
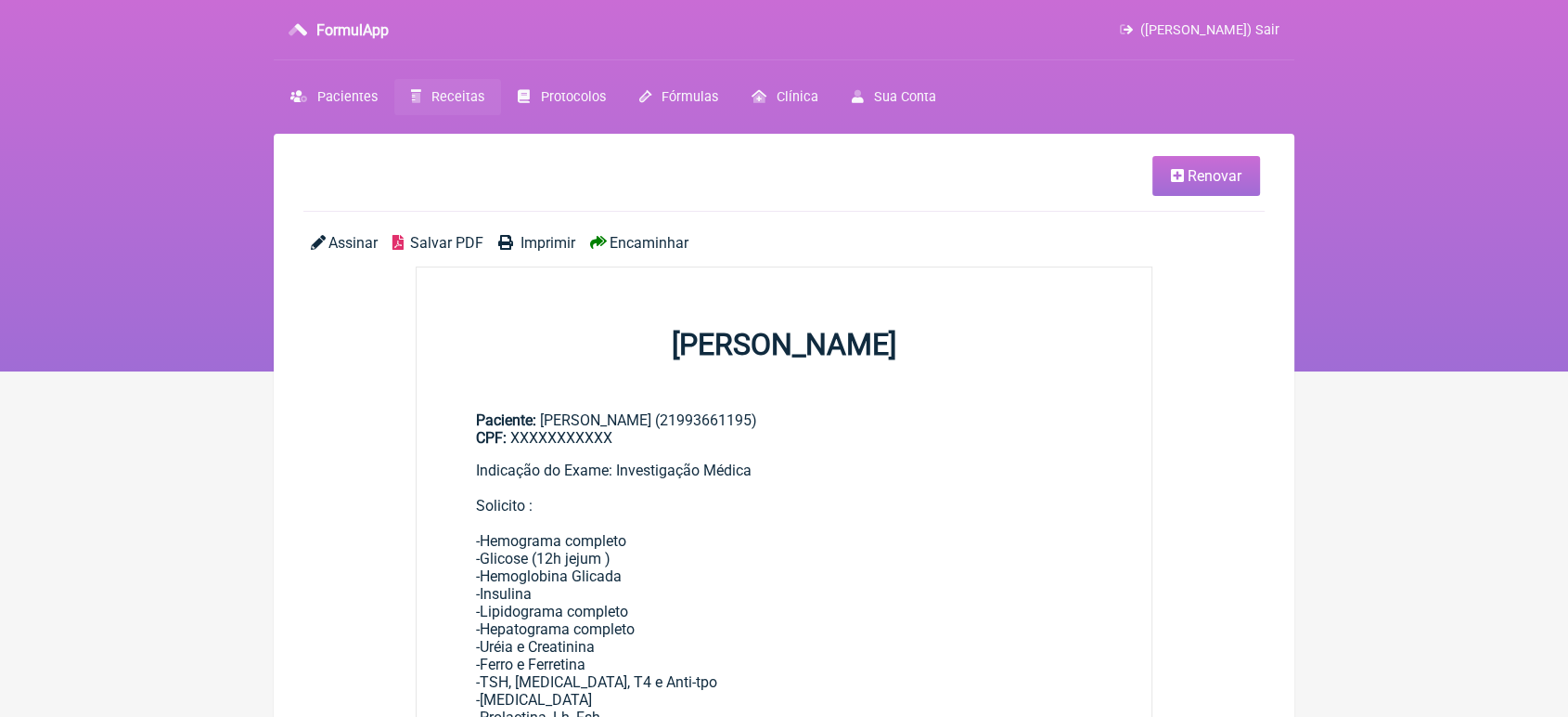
click at [679, 242] on span "Encaminhar" at bounding box center [649, 243] width 79 height 18
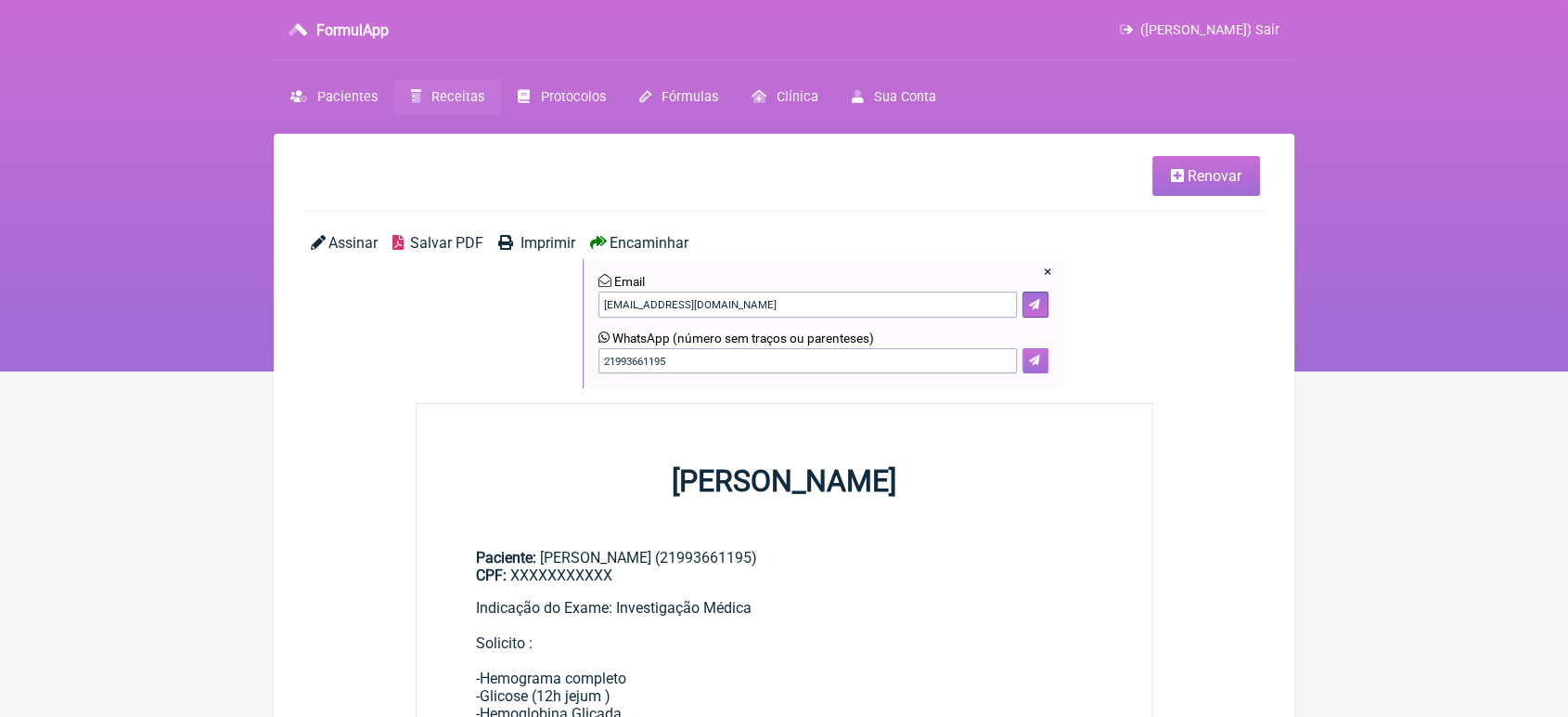
click at [1036, 360] on icon at bounding box center [1035, 360] width 11 height 11
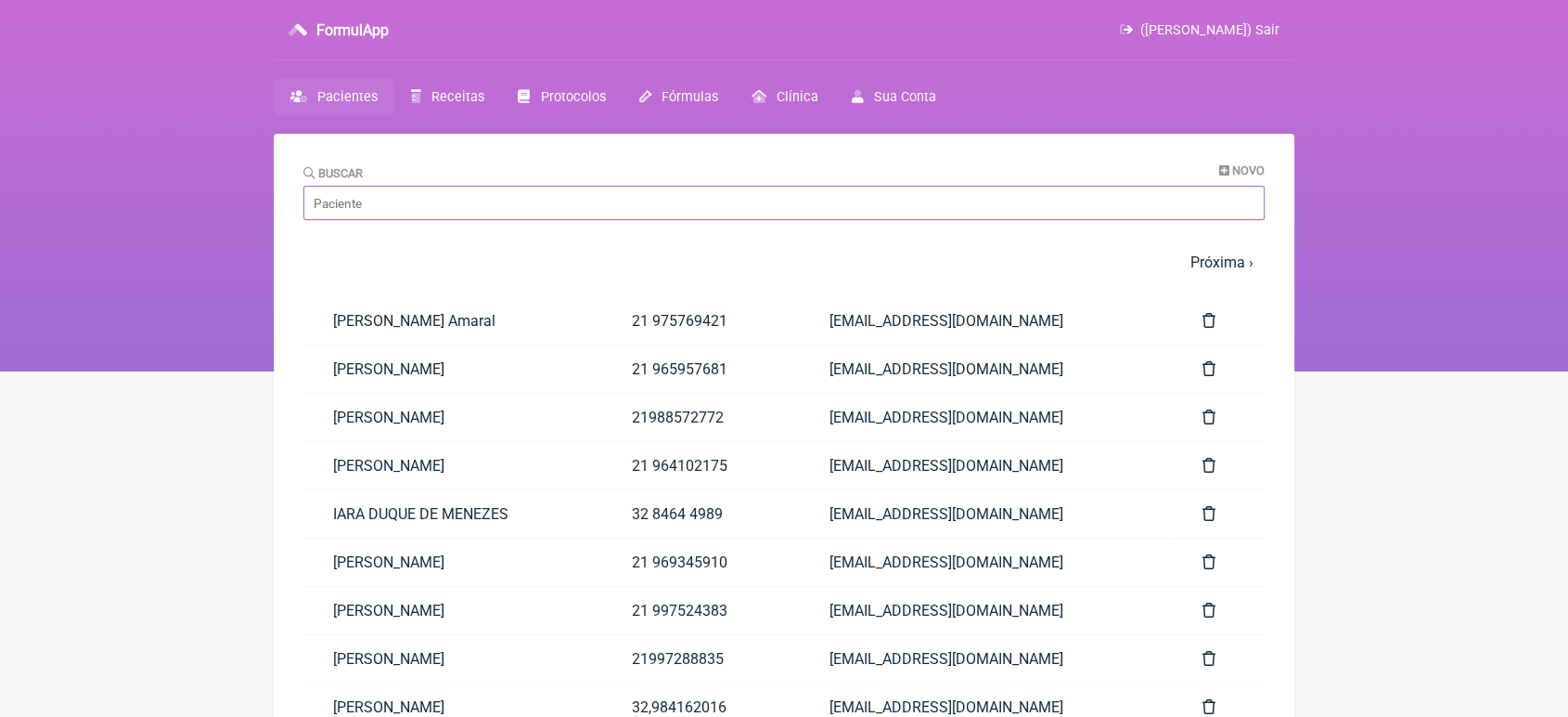
click at [349, 198] on input "Buscar" at bounding box center [784, 202] width 962 height 34
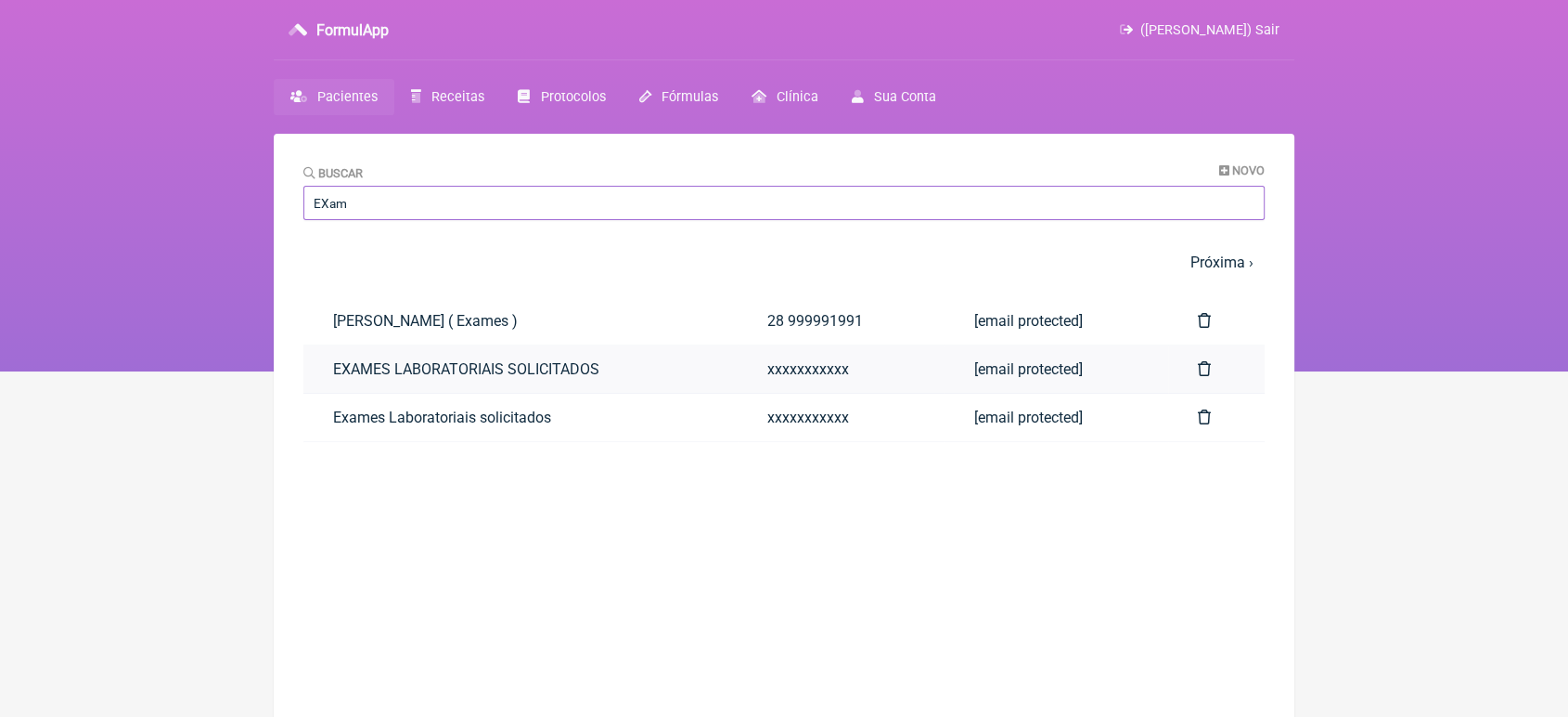
type input "EXam"
click at [349, 362] on link "EXAMES LABORATORIAIS SOLICITADOS" at bounding box center [520, 368] width 435 height 47
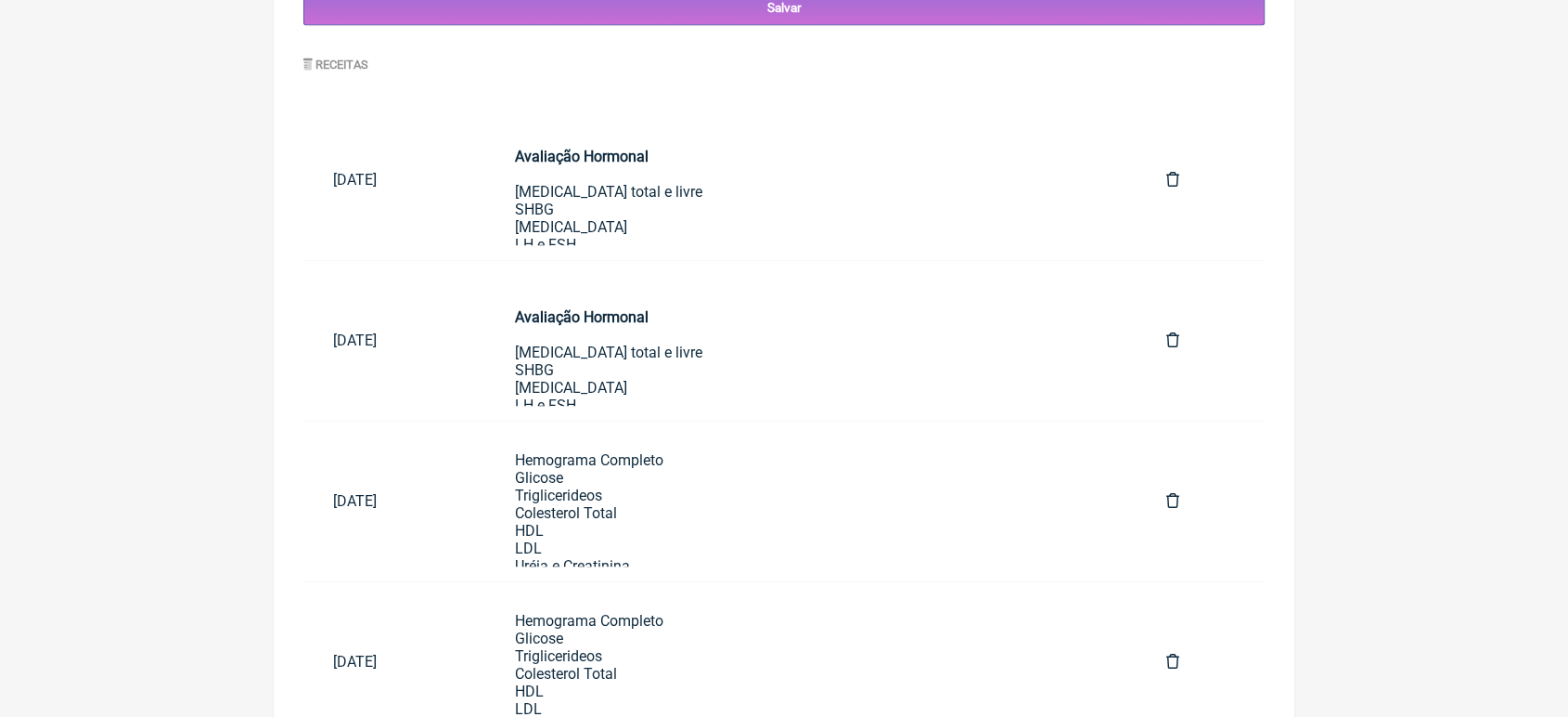
scroll to position [1078, 0]
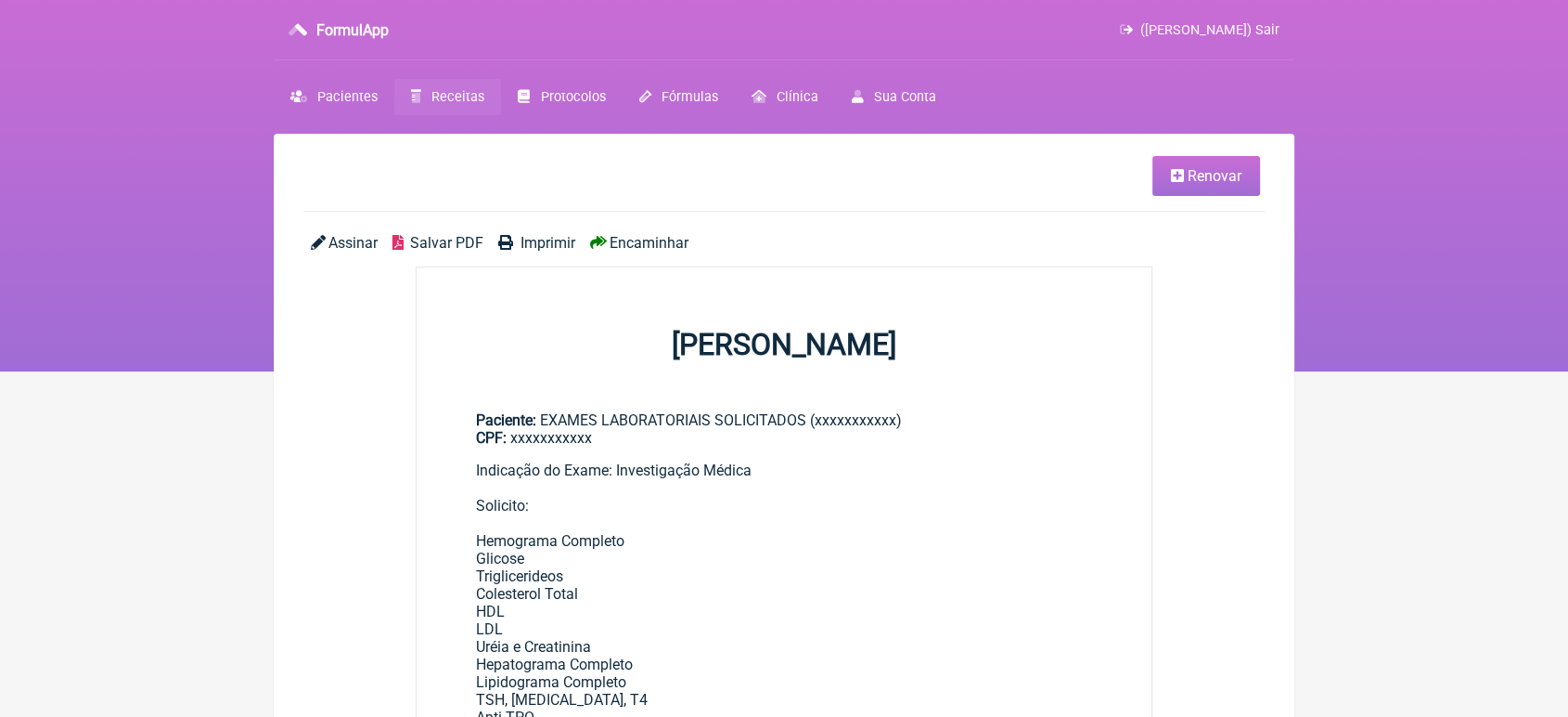
click at [1223, 161] on link "Renovar" at bounding box center [1206, 176] width 108 height 40
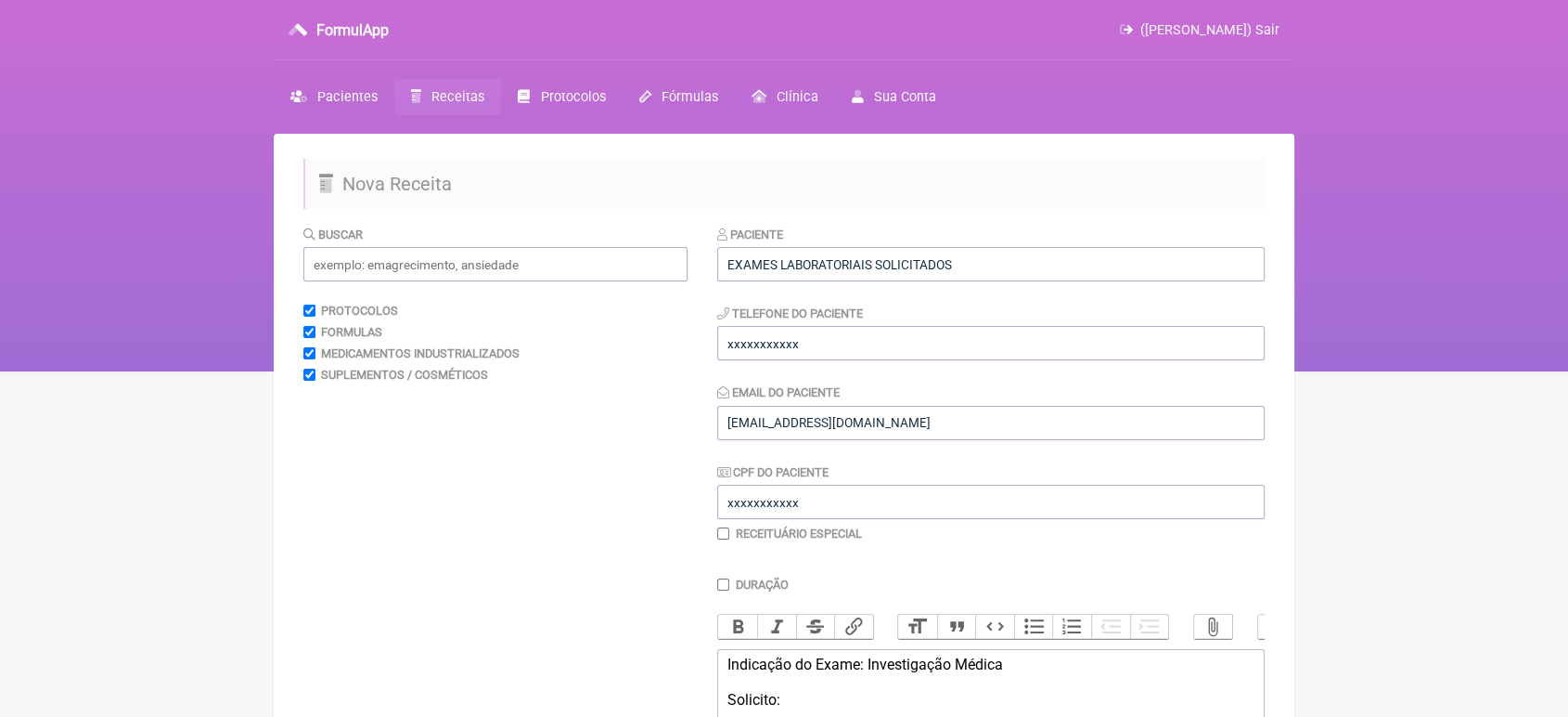
click at [1003, 243] on div "Paciente EXAMES LABORATORIAIS SOLICITADOS" at bounding box center [991, 252] width 547 height 57
click at [994, 254] on input "EXAMES LABORATORIAIS SOLICITADOS" at bounding box center [991, 264] width 547 height 34
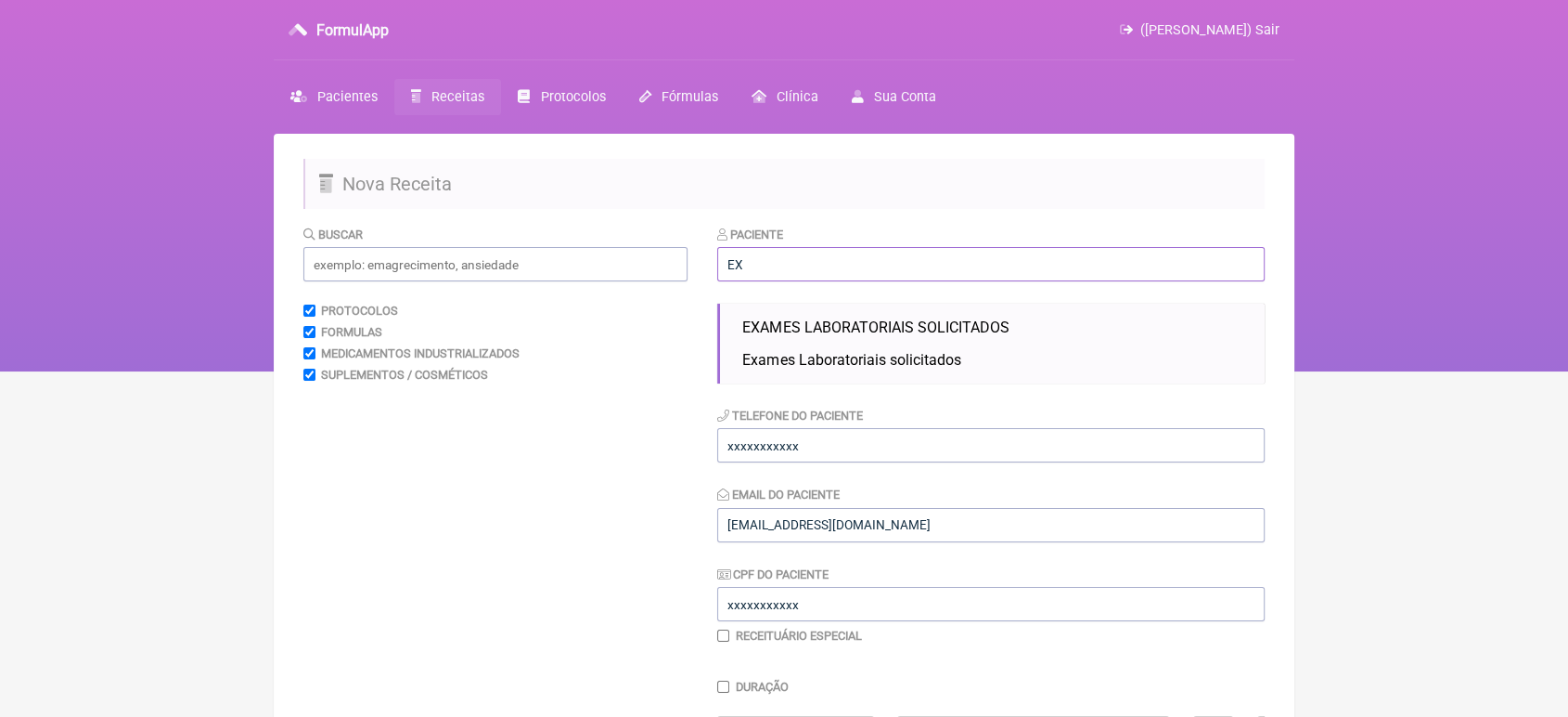
type input "E"
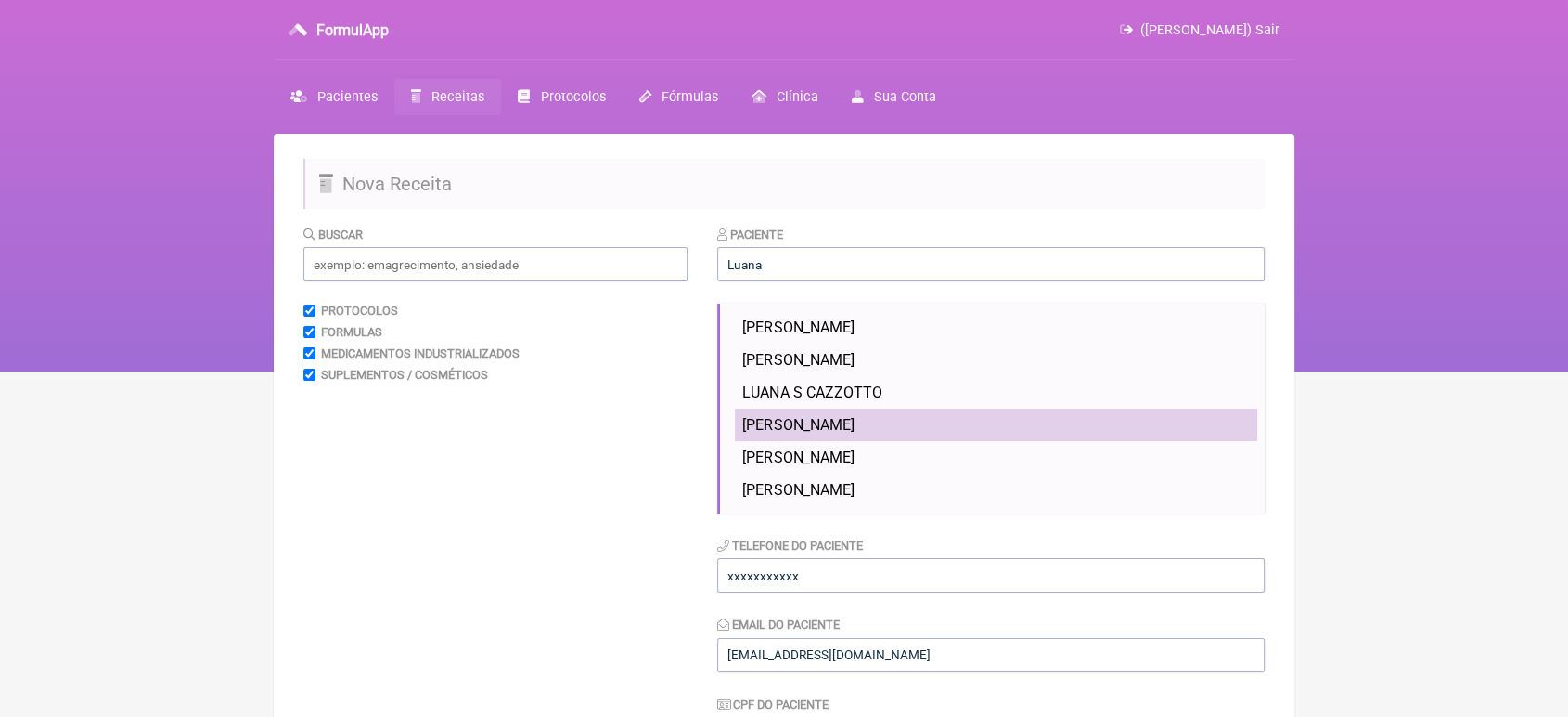
click at [909, 415] on li "LUANA KRAUSE HEIDEMANN" at bounding box center [996, 425] width 522 height 33
type input "LUANA KRAUSE HEIDEMANN"
type input "28 999010123"
type input "[EMAIL_ADDRESS][DOMAIN_NAME]"
type input "15482156788"
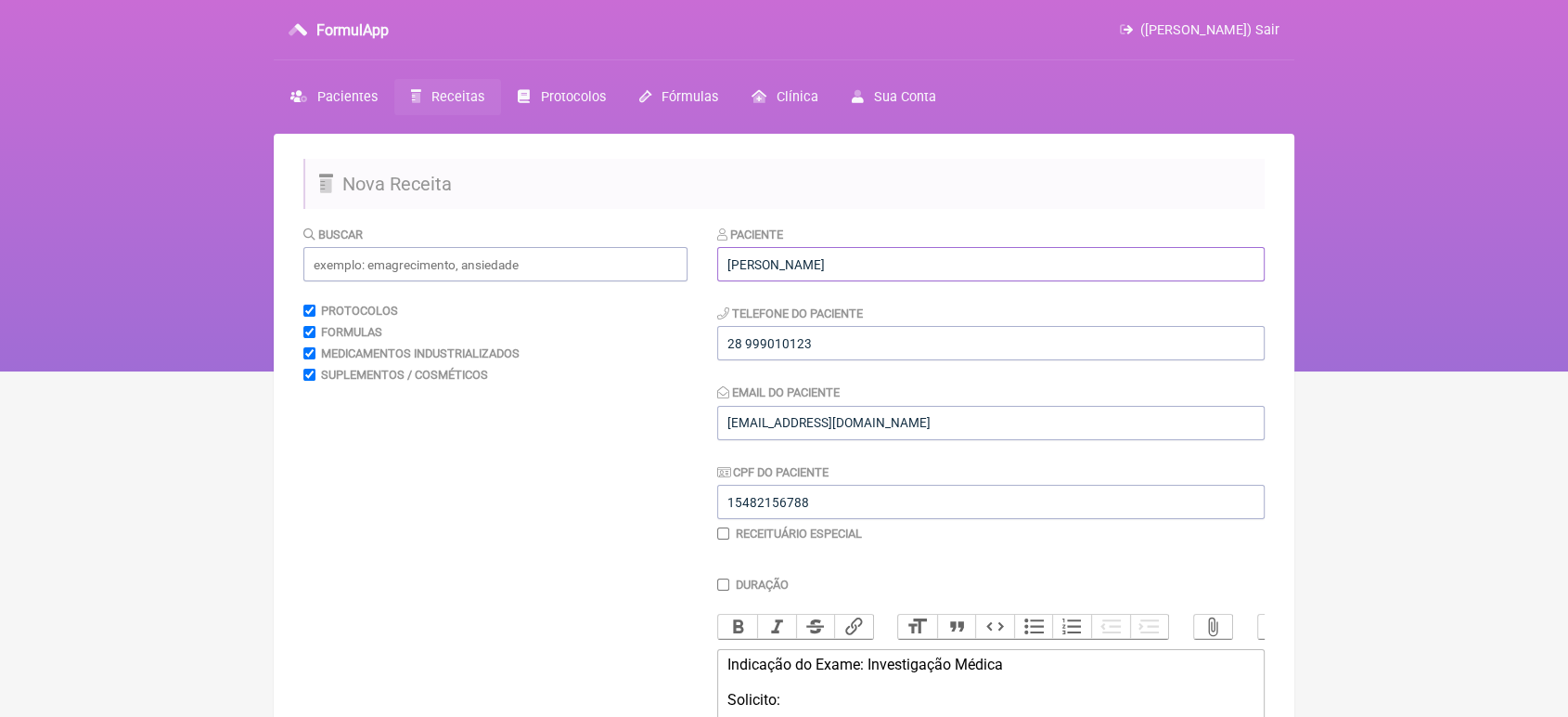
click at [928, 268] on input "LUANA KRAUSE HEIDEMANN" at bounding box center [991, 264] width 547 height 34
type input "LUANA KRAUSE HEIDEMANN VIEIRA"
click at [861, 347] on input "28 999010123" at bounding box center [991, 343] width 547 height 34
type input "2"
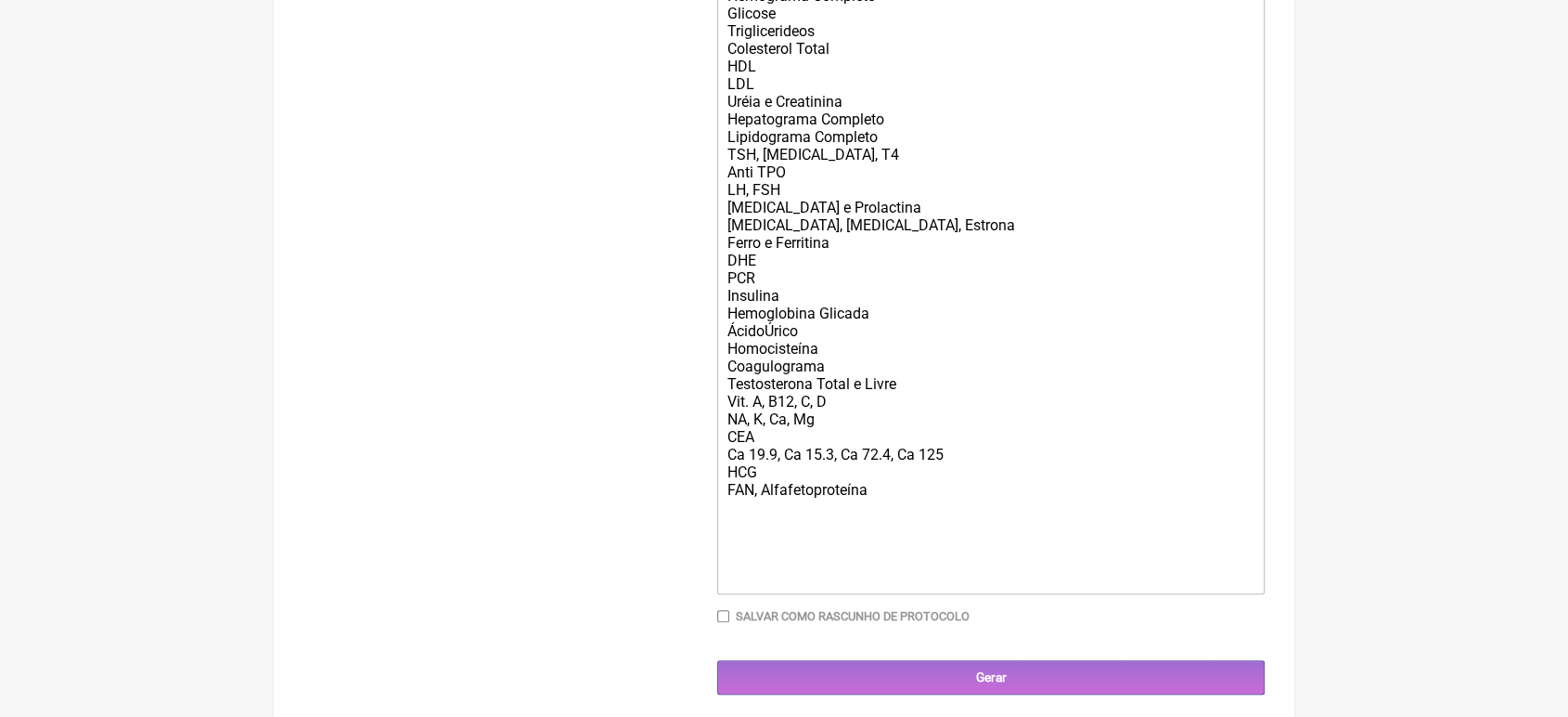
scroll to position [788, 0]
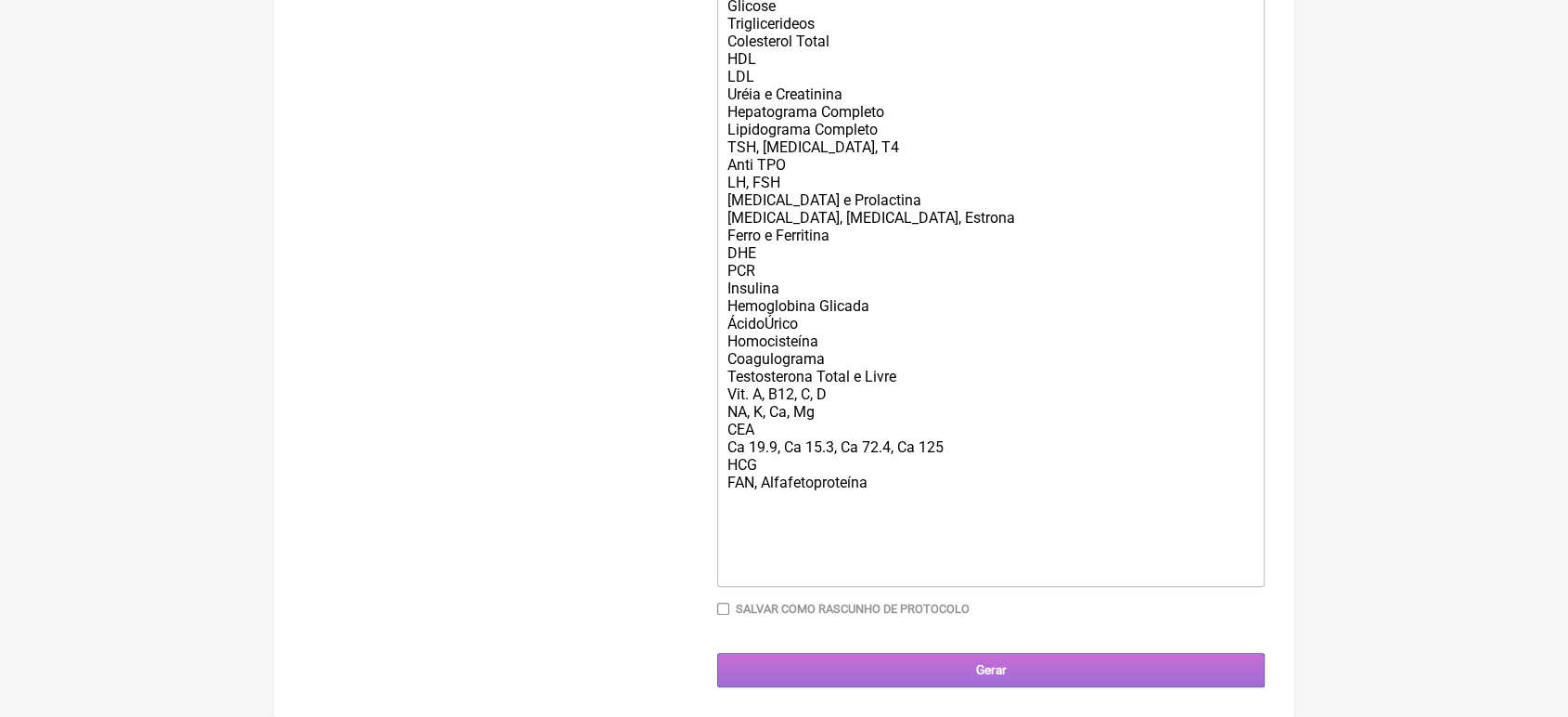
type input "21993661195"
click at [1123, 670] on input "Gerar" at bounding box center [991, 670] width 547 height 34
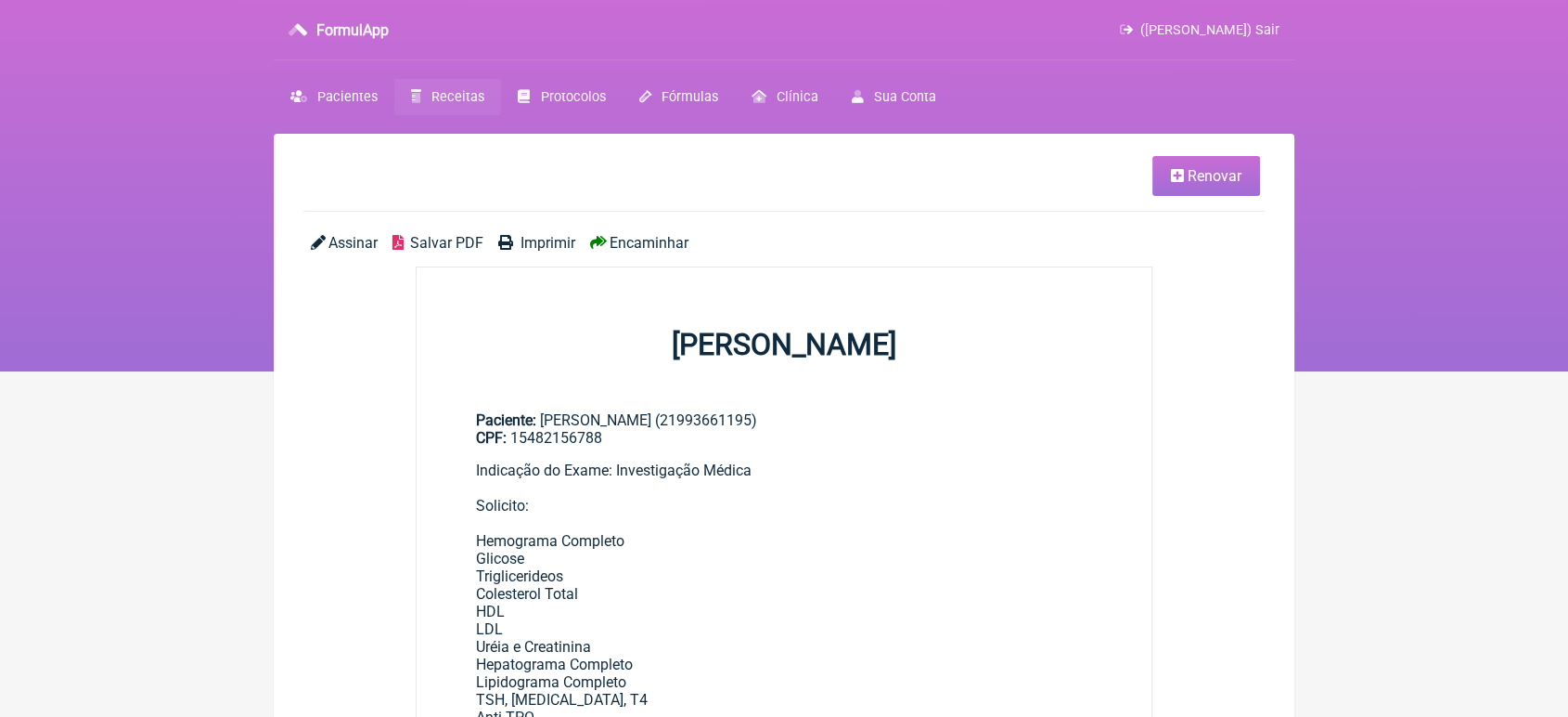
click at [665, 243] on span "Encaminhar" at bounding box center [649, 243] width 79 height 18
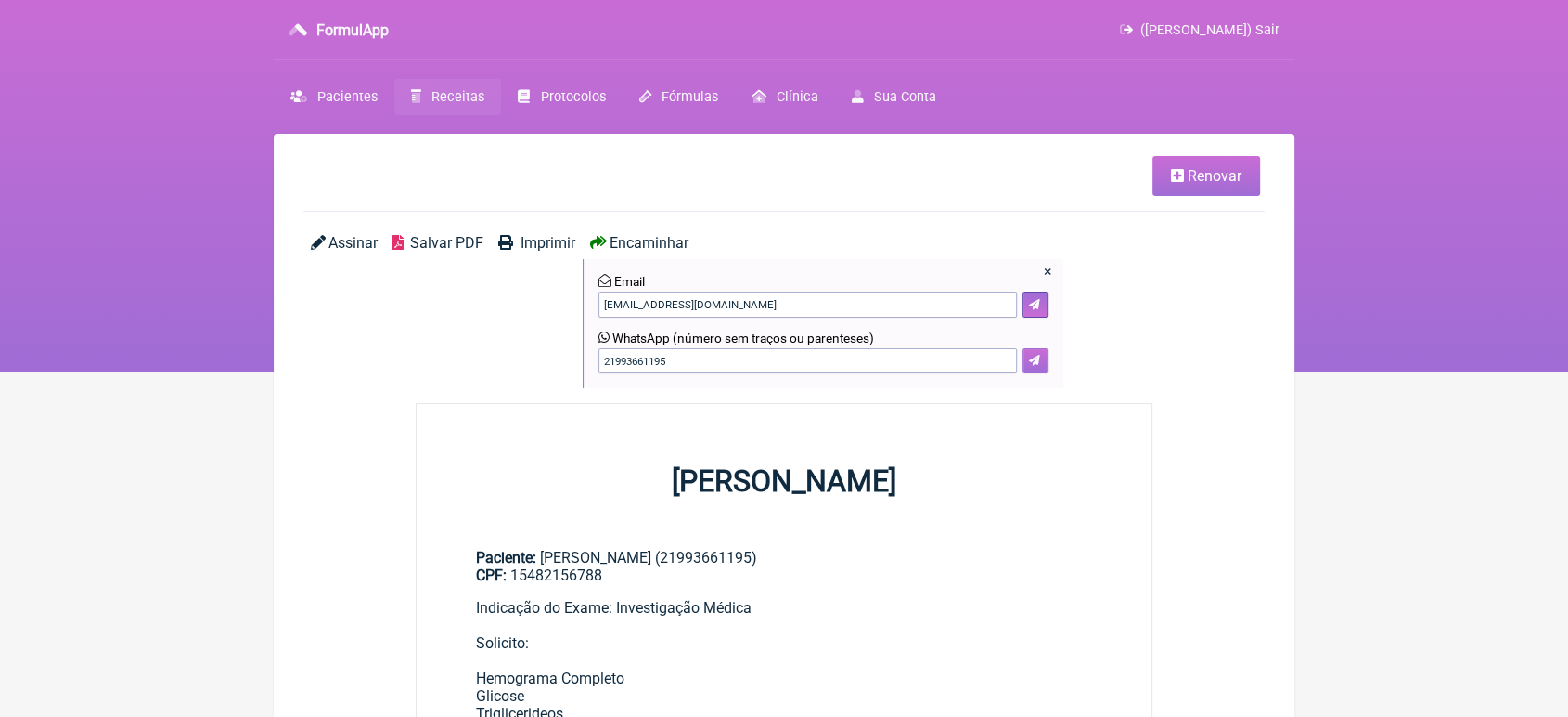
click at [1040, 362] on button at bounding box center [1036, 361] width 26 height 26
